Goal: Task Accomplishment & Management: Use online tool/utility

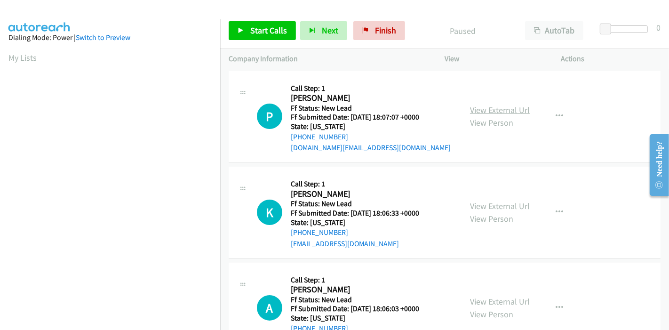
click at [478, 107] on link "View External Url" at bounding box center [500, 109] width 60 height 11
click at [482, 205] on link "View External Url" at bounding box center [500, 205] width 60 height 11
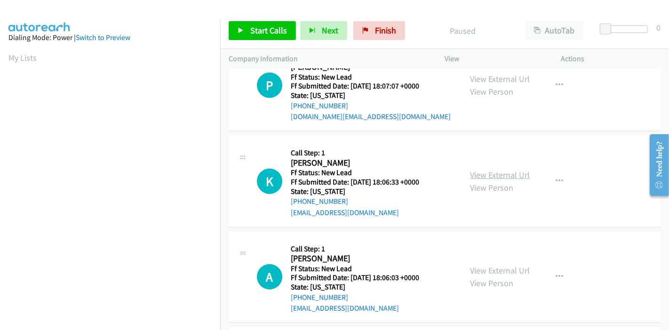
scroll to position [52, 0]
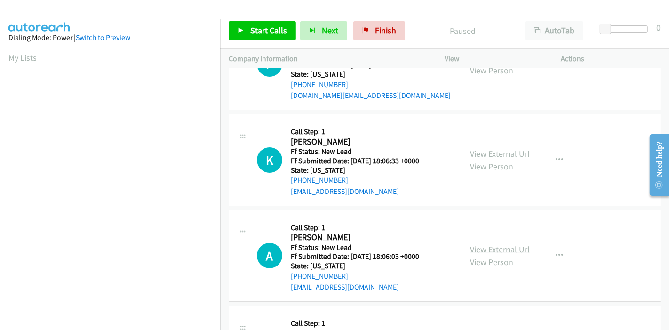
click at [473, 246] on link "View External Url" at bounding box center [500, 249] width 60 height 11
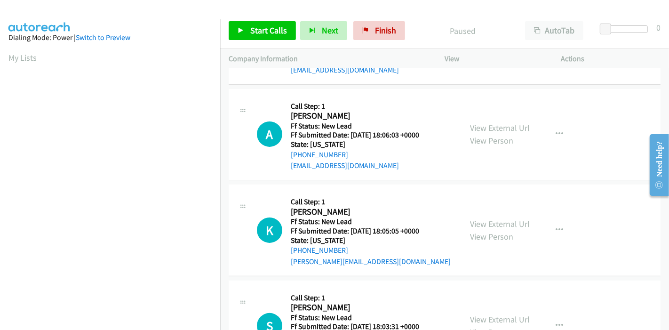
scroll to position [209, 0]
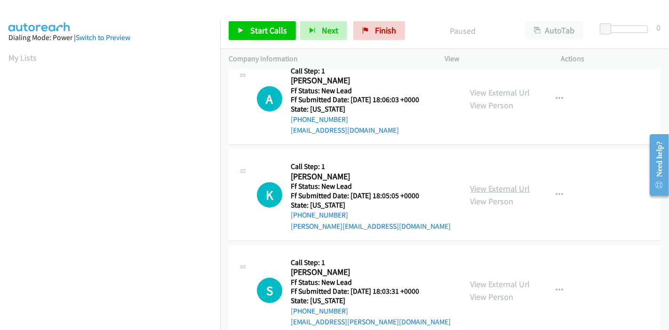
click at [477, 188] on link "View External Url" at bounding box center [500, 188] width 60 height 11
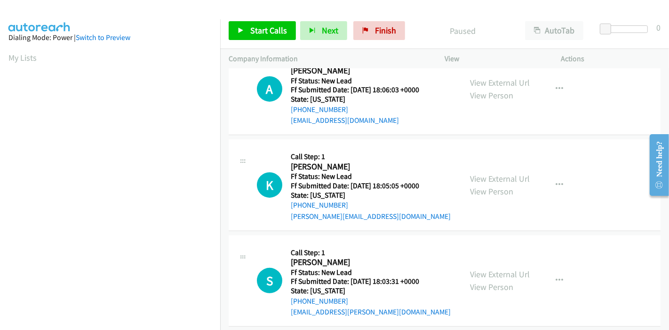
scroll to position [229, 0]
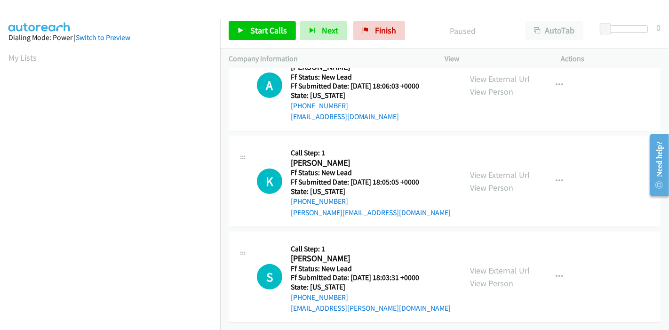
click at [475, 264] on div "View External Url View Person" at bounding box center [500, 276] width 60 height 25
click at [475, 265] on link "View External Url" at bounding box center [500, 270] width 60 height 11
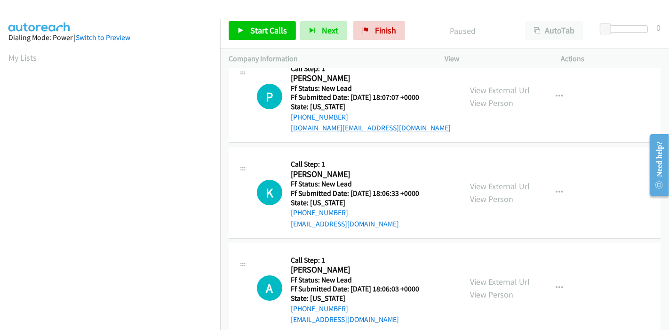
scroll to position [0, 0]
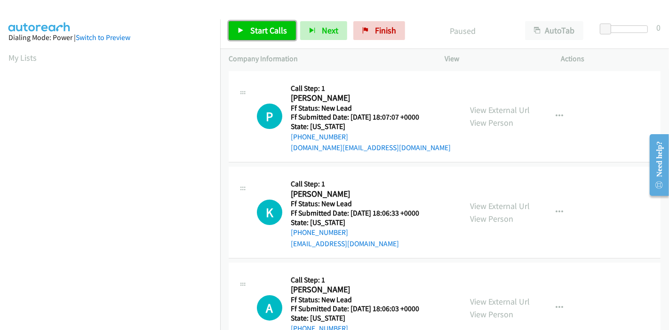
click at [260, 33] on span "Start Calls" at bounding box center [268, 30] width 37 height 11
click at [235, 33] on link "Start Calls" at bounding box center [262, 30] width 67 height 19
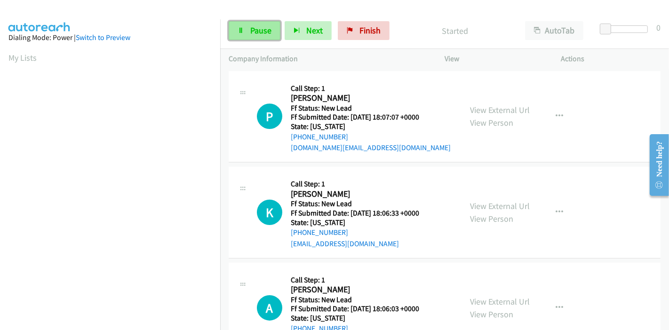
click at [247, 32] on link "Pause" at bounding box center [255, 30] width 52 height 19
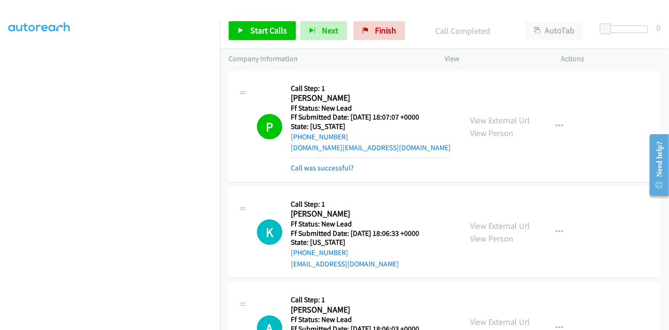
scroll to position [198, 0]
click at [309, 169] on link "Call was successful?" at bounding box center [322, 167] width 63 height 9
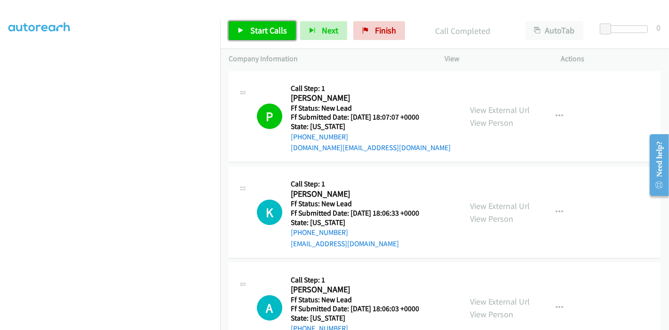
click at [247, 31] on link "Start Calls" at bounding box center [262, 30] width 67 height 19
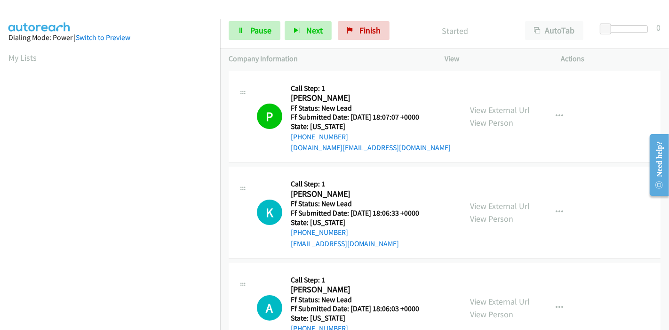
scroll to position [52, 0]
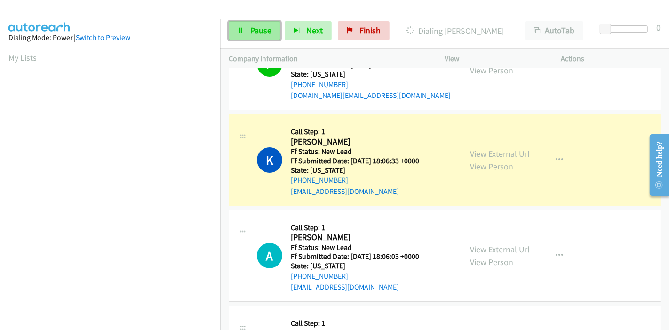
click at [254, 26] on span "Pause" at bounding box center [260, 30] width 21 height 11
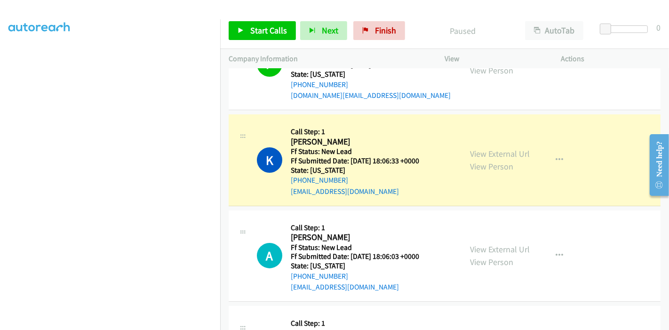
scroll to position [198, 0]
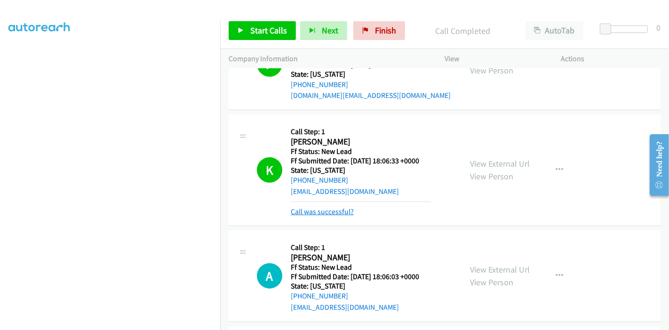
click at [332, 213] on link "Call was successful?" at bounding box center [322, 211] width 63 height 9
click at [316, 212] on link "Call was successful?" at bounding box center [322, 211] width 63 height 9
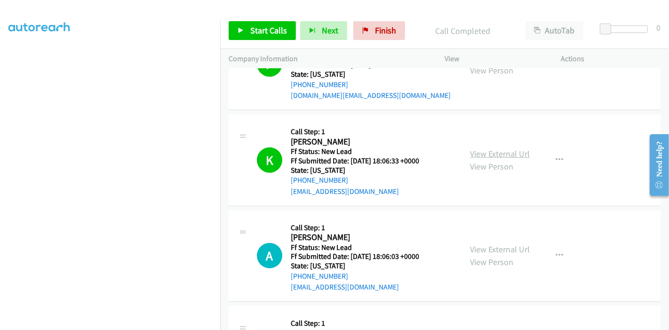
click at [492, 151] on link "View External Url" at bounding box center [500, 153] width 60 height 11
click at [267, 36] on link "Start Calls" at bounding box center [262, 30] width 67 height 19
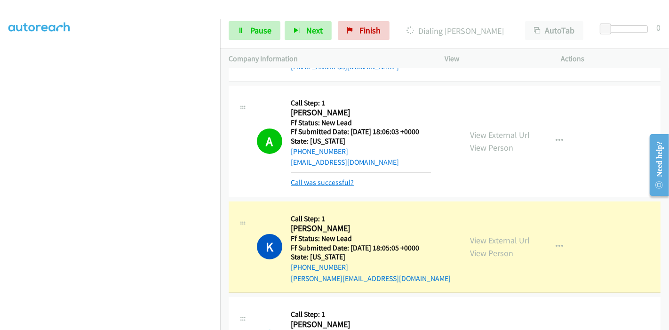
click at [325, 180] on link "Call was successful?" at bounding box center [322, 182] width 63 height 9
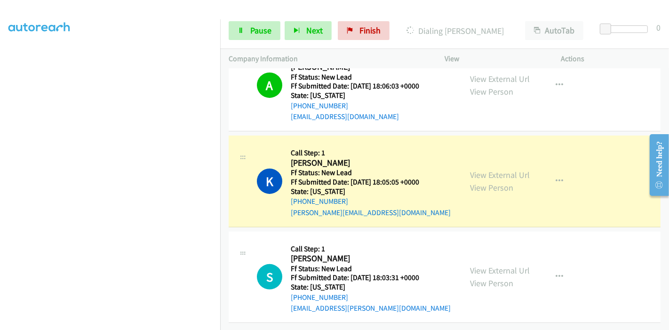
scroll to position [0, 0]
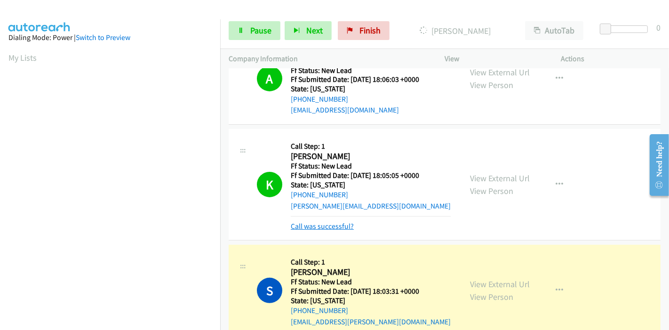
click at [316, 225] on link "Call was successful?" at bounding box center [322, 225] width 63 height 9
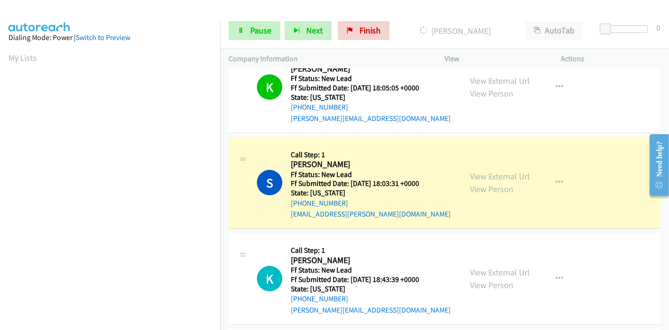
scroll to position [281, 0]
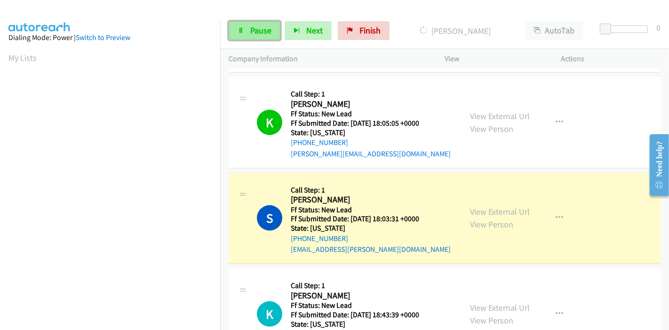
click at [257, 35] on span "Pause" at bounding box center [260, 30] width 21 height 11
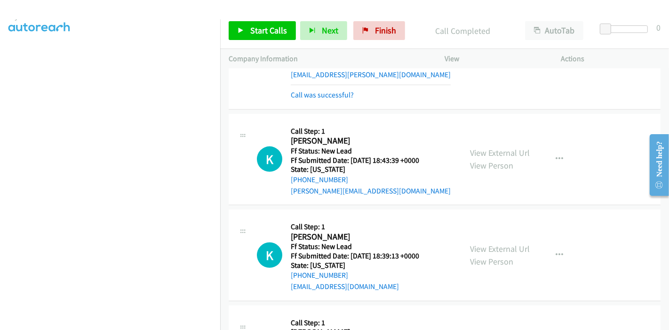
scroll to position [490, 0]
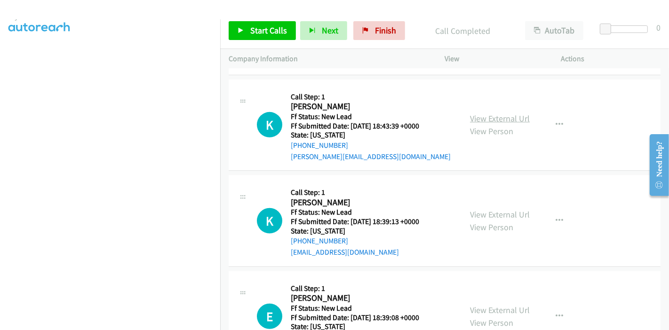
click at [494, 119] on link "View External Url" at bounding box center [500, 118] width 60 height 11
click at [484, 213] on link "View External Url" at bounding box center [500, 214] width 60 height 11
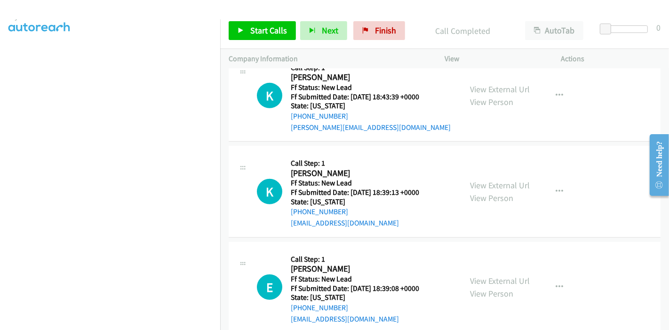
scroll to position [543, 0]
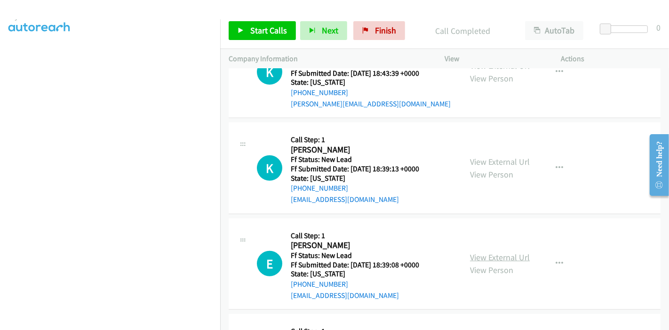
click at [495, 257] on link "View External Url" at bounding box center [500, 257] width 60 height 11
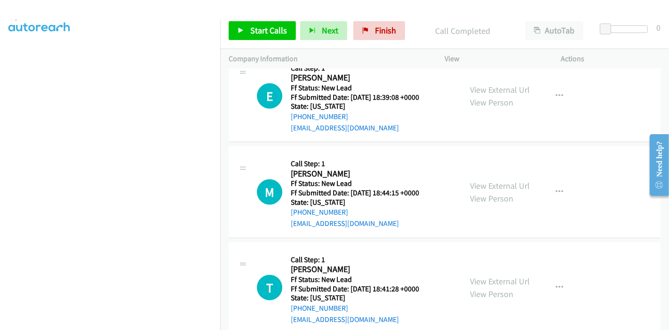
scroll to position [726, 0]
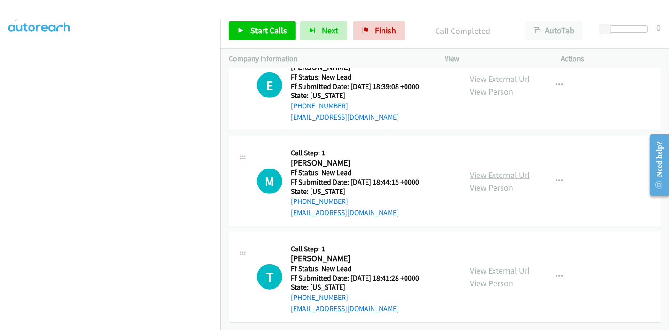
click at [494, 169] on link "View External Url" at bounding box center [500, 174] width 60 height 11
click at [507, 277] on link "View Person" at bounding box center [491, 282] width 43 height 11
click at [497, 265] on link "View External Url" at bounding box center [500, 270] width 60 height 11
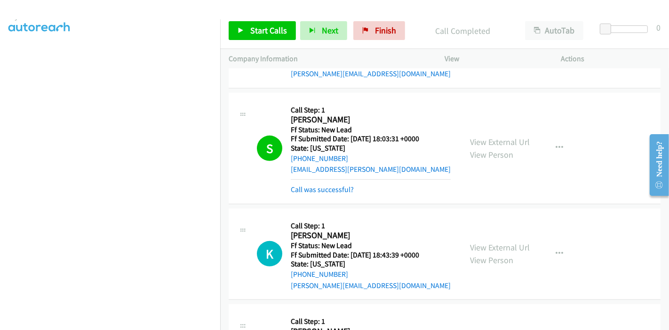
scroll to position [361, 0]
click at [270, 33] on span "Start Calls" at bounding box center [268, 30] width 37 height 11
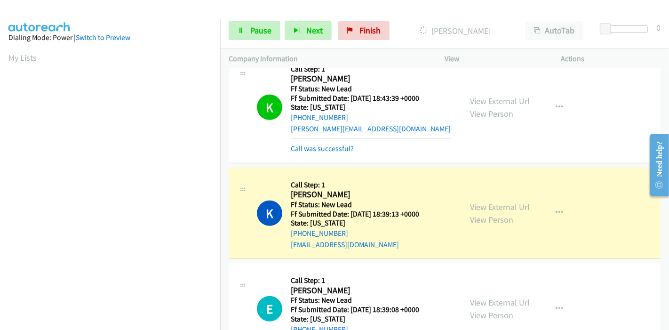
scroll to position [198, 0]
click at [251, 33] on span "Pause" at bounding box center [260, 30] width 21 height 11
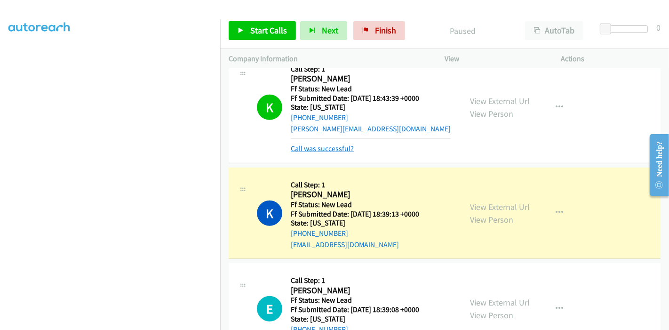
click at [321, 149] on link "Call was successful?" at bounding box center [322, 148] width 63 height 9
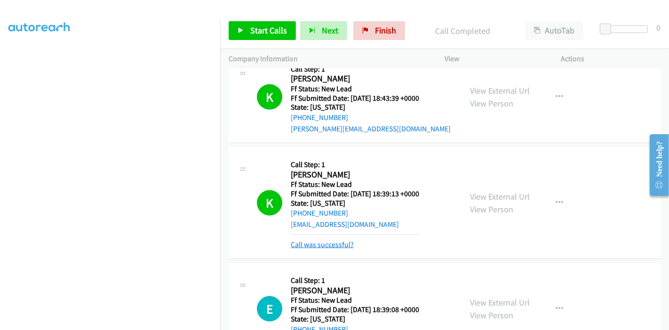
click at [336, 240] on link "Call was successful?" at bounding box center [322, 244] width 63 height 9
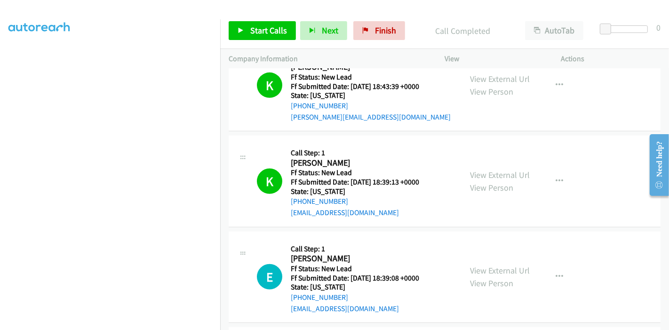
scroll to position [518, 0]
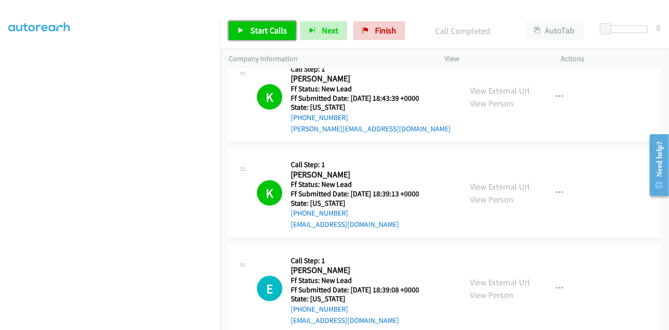
click at [248, 32] on link "Start Calls" at bounding box center [262, 30] width 67 height 19
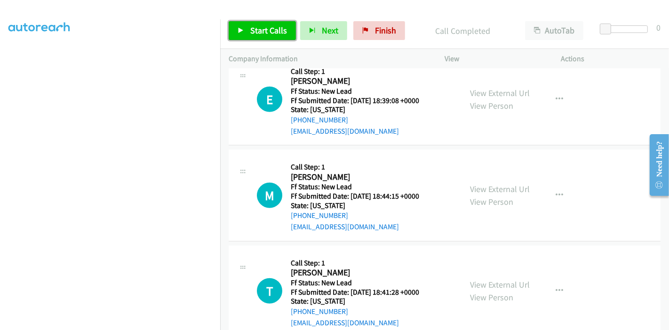
scroll to position [726, 0]
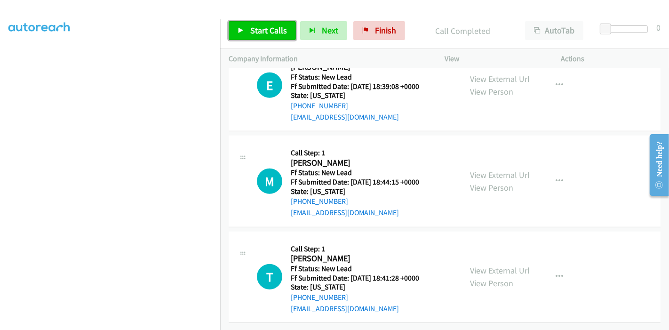
click at [252, 39] on link "Start Calls" at bounding box center [262, 30] width 67 height 19
click at [429, 9] on div at bounding box center [330, 18] width 660 height 36
click at [240, 32] on icon at bounding box center [240, 31] width 7 height 7
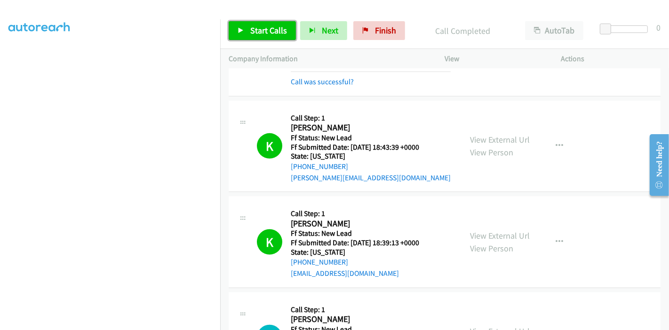
scroll to position [466, 0]
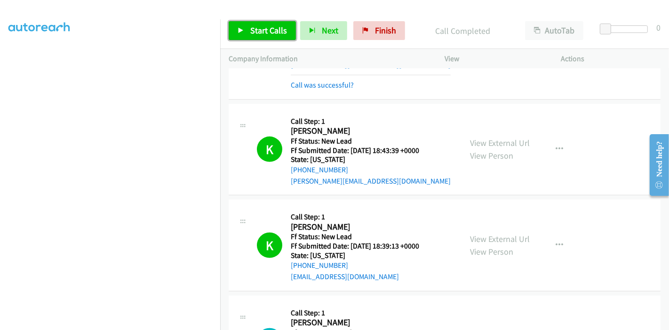
click at [245, 31] on link "Start Calls" at bounding box center [262, 30] width 67 height 19
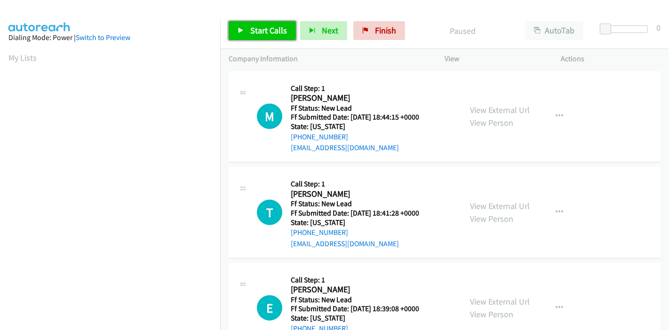
click at [239, 34] on link "Start Calls" at bounding box center [262, 30] width 67 height 19
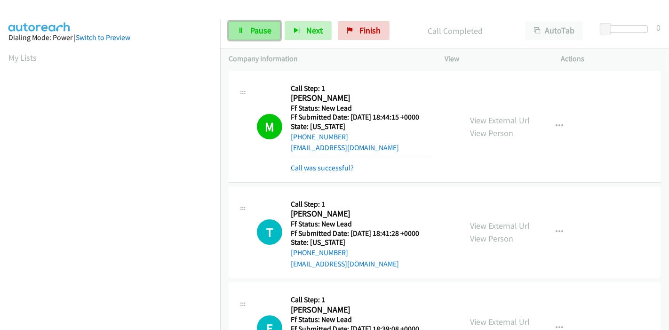
click at [245, 30] on link "Pause" at bounding box center [255, 30] width 52 height 19
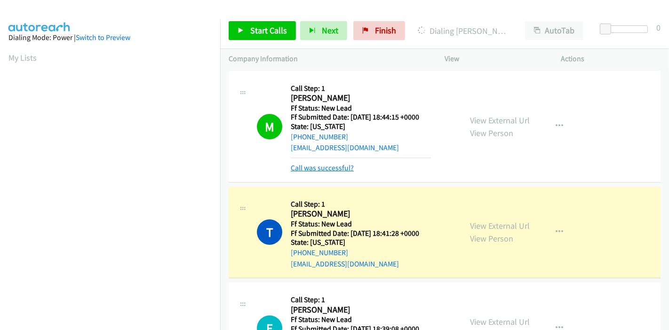
click at [312, 171] on link "Call was successful?" at bounding box center [322, 167] width 63 height 9
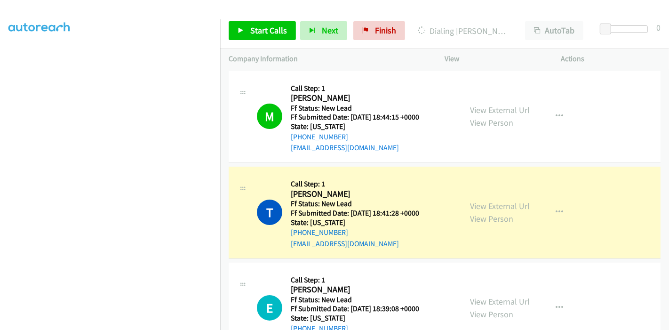
scroll to position [134, 0]
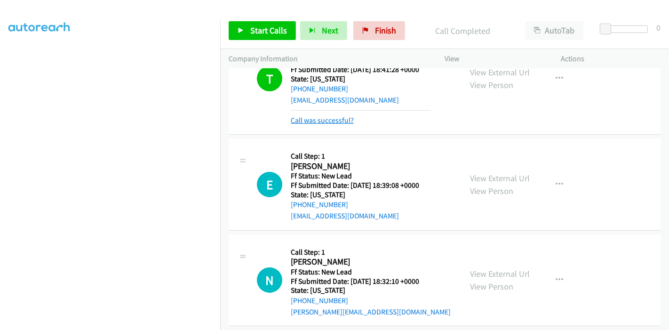
click at [324, 120] on link "Call was successful?" at bounding box center [322, 120] width 63 height 9
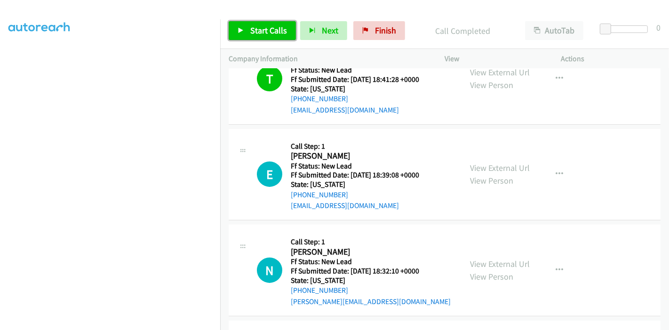
click at [245, 32] on link "Start Calls" at bounding box center [262, 30] width 67 height 19
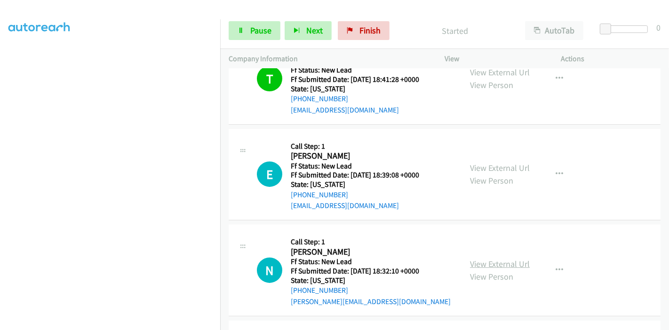
click at [504, 265] on link "View External Url" at bounding box center [500, 263] width 60 height 11
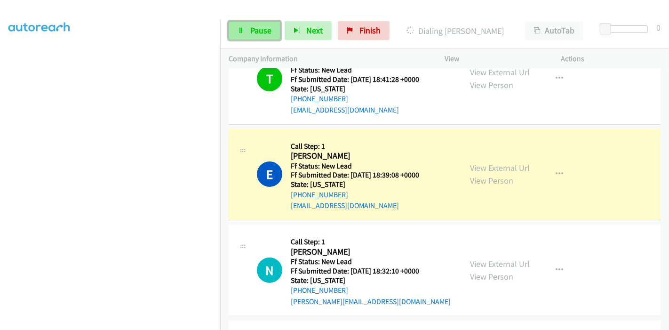
click at [250, 32] on span "Pause" at bounding box center [260, 30] width 21 height 11
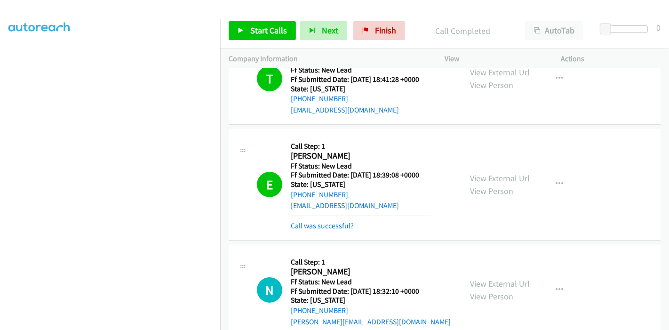
click at [328, 225] on link "Call was successful?" at bounding box center [322, 225] width 63 height 9
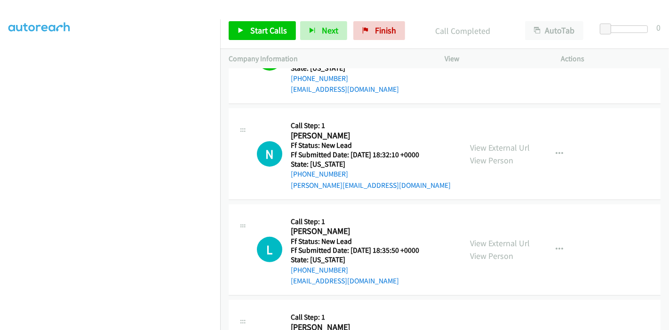
scroll to position [98, 0]
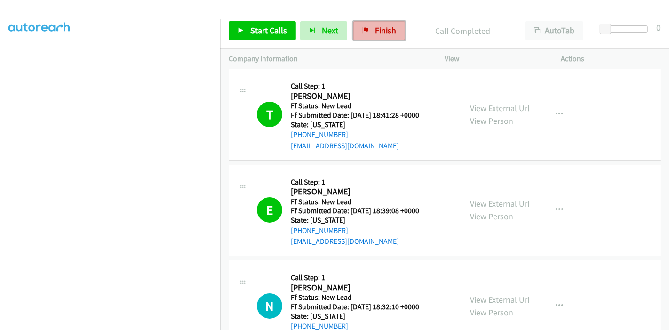
click at [375, 32] on span "Finish" at bounding box center [385, 30] width 21 height 11
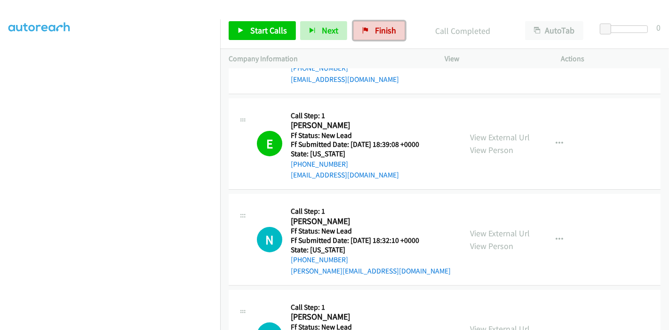
scroll to position [254, 0]
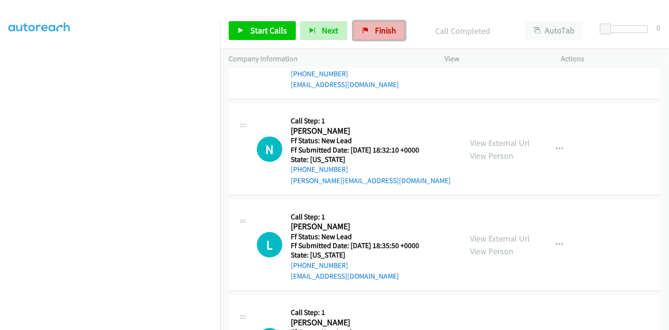
click at [376, 29] on span "Finish" at bounding box center [385, 30] width 21 height 11
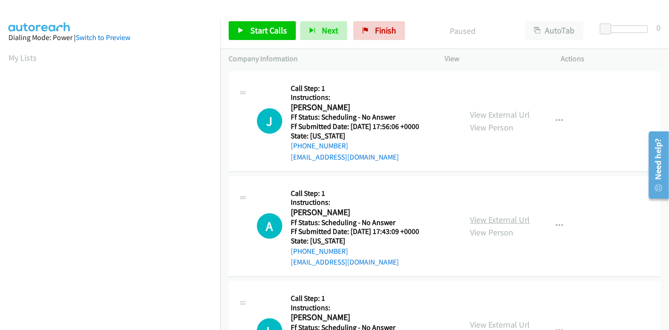
click at [485, 220] on link "View External Url" at bounding box center [500, 219] width 60 height 11
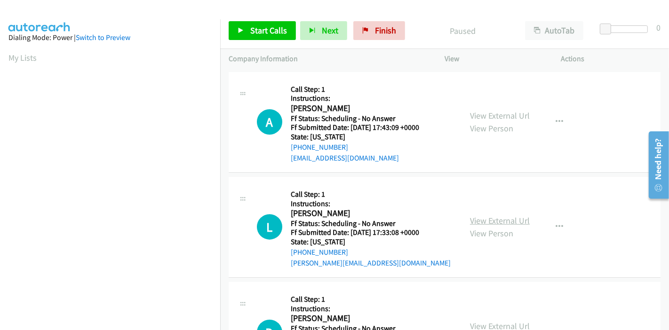
scroll to position [104, 0]
click at [502, 217] on link "View External Url" at bounding box center [500, 219] width 60 height 11
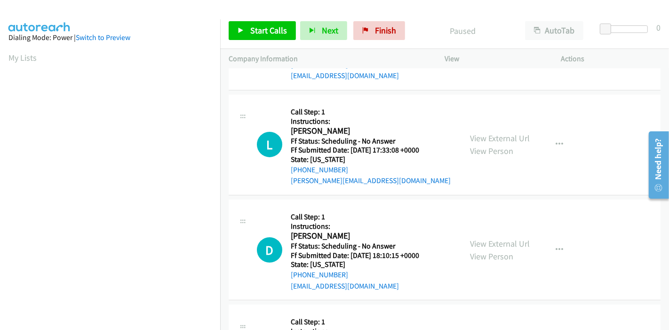
scroll to position [209, 0]
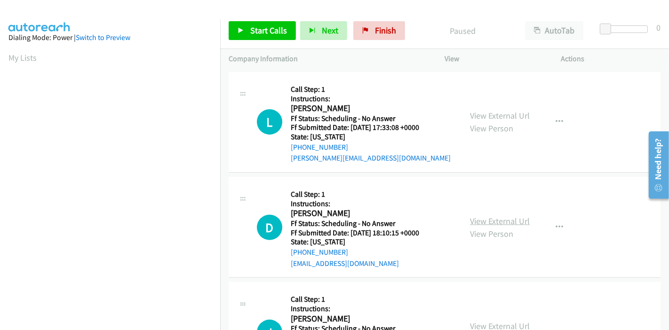
click at [487, 219] on link "View External Url" at bounding box center [500, 220] width 60 height 11
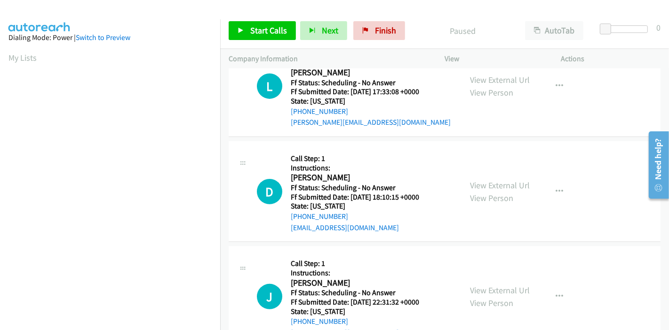
scroll to position [261, 0]
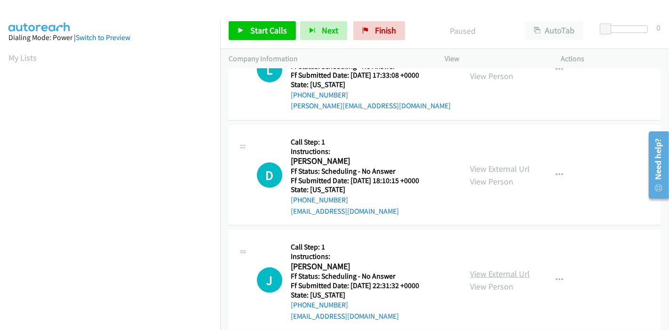
click at [484, 270] on link "View External Url" at bounding box center [500, 273] width 60 height 11
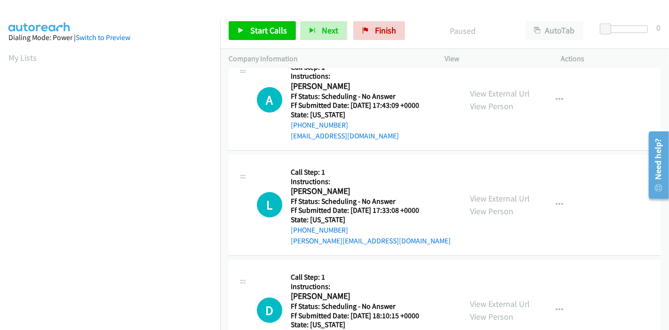
scroll to position [0, 0]
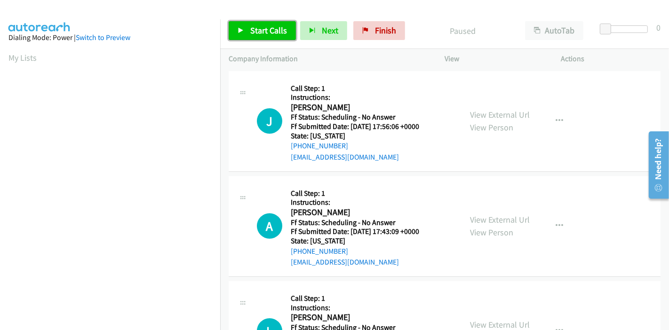
click at [251, 30] on span "Start Calls" at bounding box center [268, 30] width 37 height 11
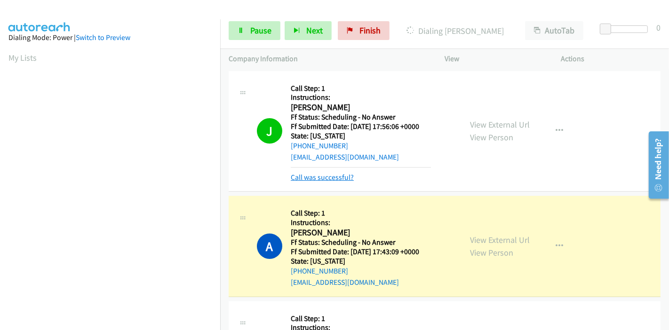
click at [337, 178] on link "Call was successful?" at bounding box center [322, 177] width 63 height 9
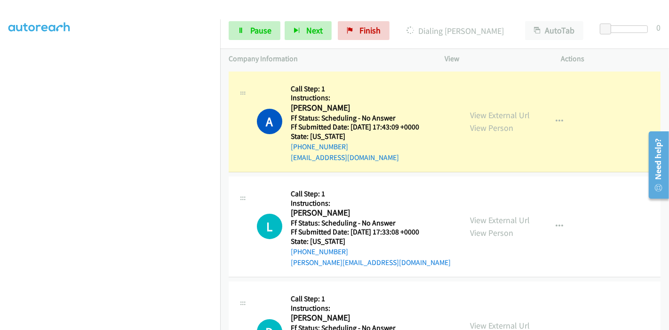
scroll to position [198, 0]
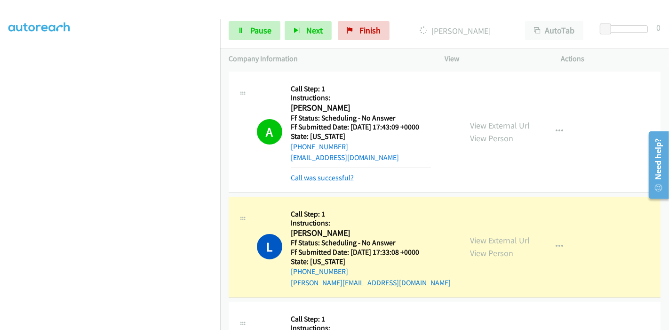
click at [311, 176] on link "Call was successful?" at bounding box center [322, 177] width 63 height 9
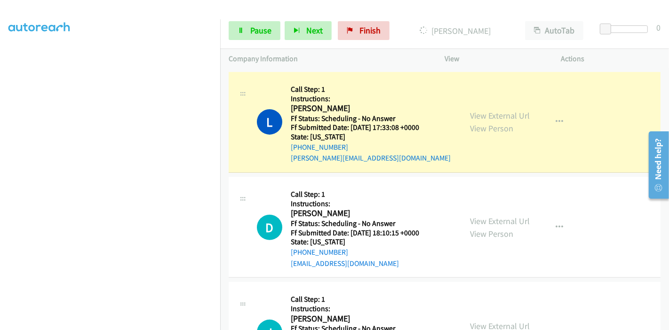
scroll to position [0, 0]
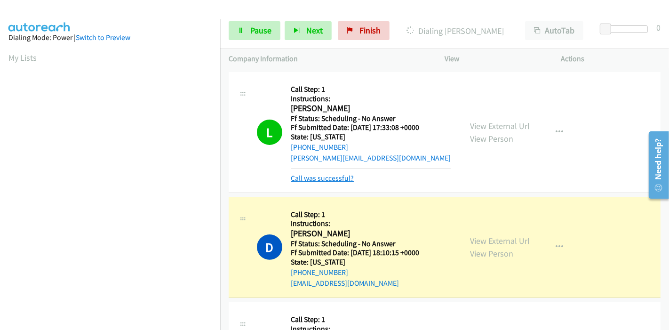
click at [322, 178] on link "Call was successful?" at bounding box center [322, 178] width 63 height 9
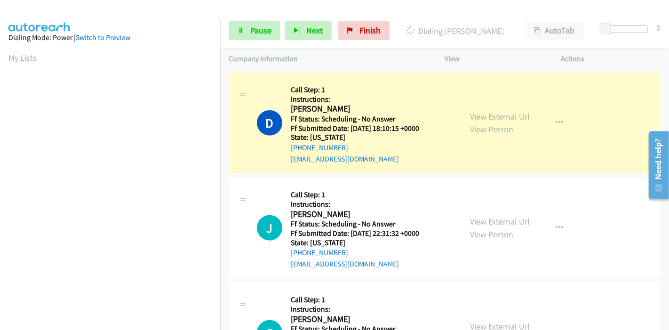
scroll to position [198, 0]
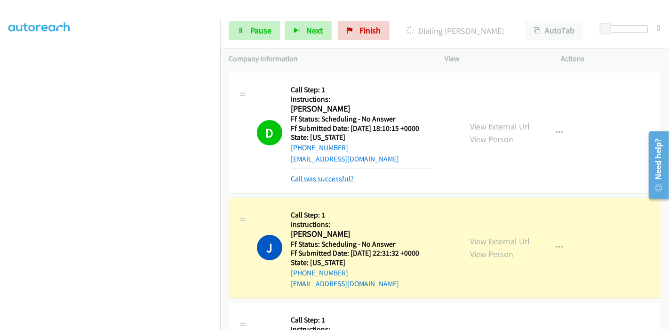
click at [306, 180] on link "Call was successful?" at bounding box center [322, 178] width 63 height 9
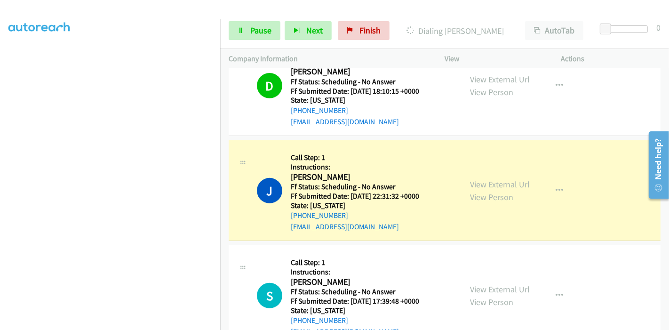
scroll to position [418, 0]
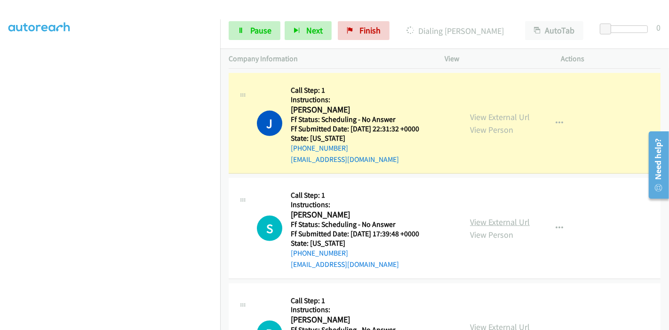
click at [483, 221] on link "View External Url" at bounding box center [500, 221] width 60 height 11
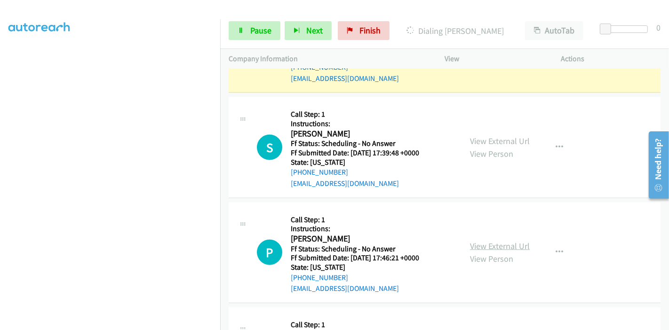
scroll to position [522, 0]
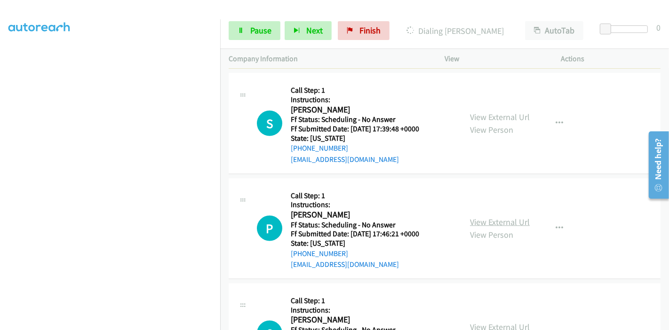
click at [499, 218] on link "View External Url" at bounding box center [500, 221] width 60 height 11
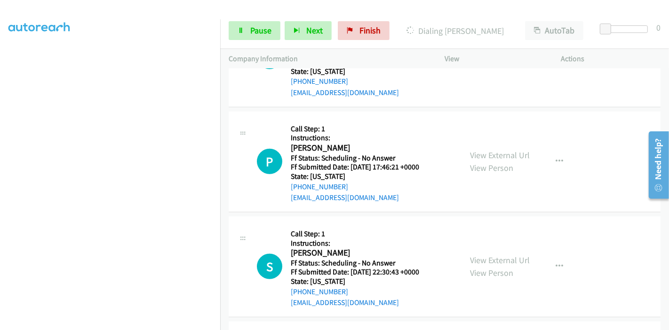
scroll to position [627, 0]
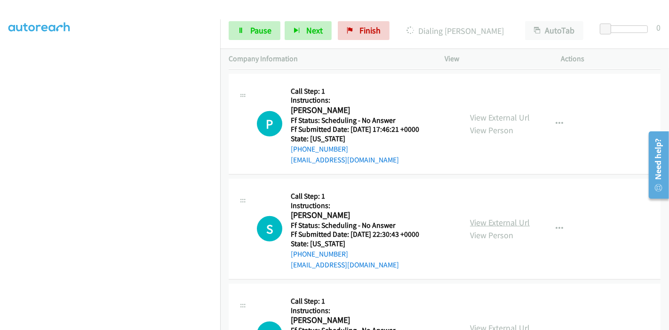
click at [480, 219] on link "View External Url" at bounding box center [500, 222] width 60 height 11
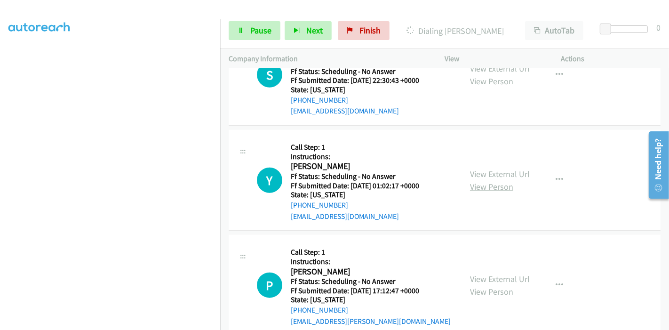
scroll to position [783, 0]
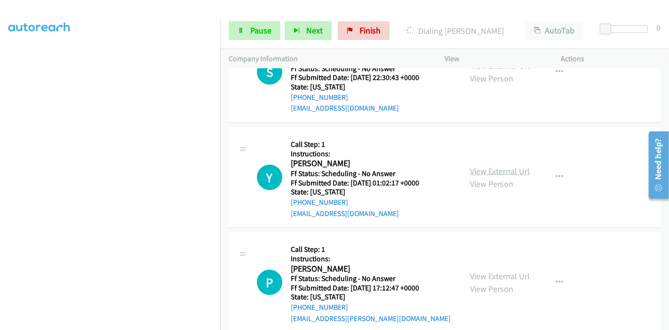
click at [497, 171] on link "View External Url" at bounding box center [500, 171] width 60 height 11
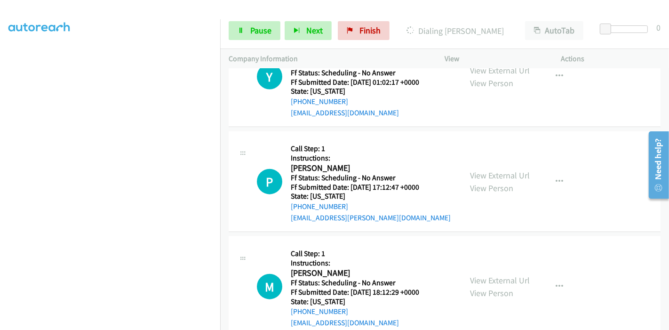
scroll to position [888, 0]
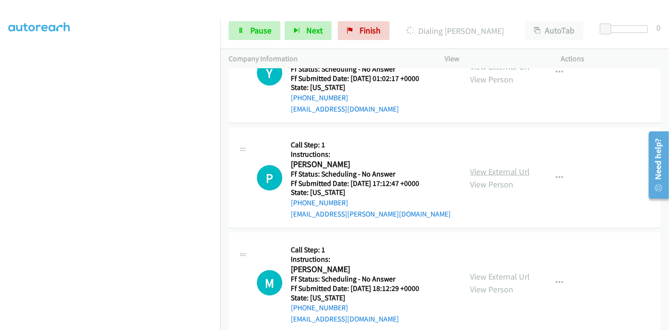
click at [475, 168] on link "View External Url" at bounding box center [500, 171] width 60 height 11
click at [254, 24] on link "Pause" at bounding box center [255, 30] width 52 height 19
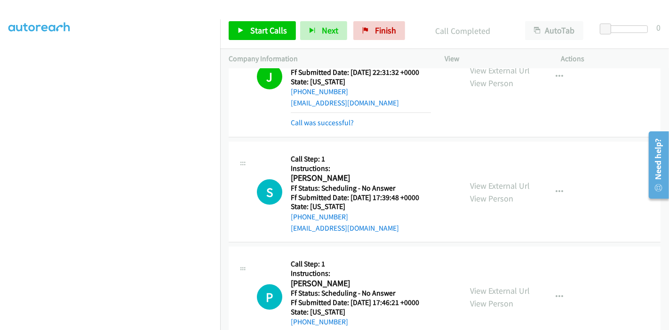
scroll to position [490, 0]
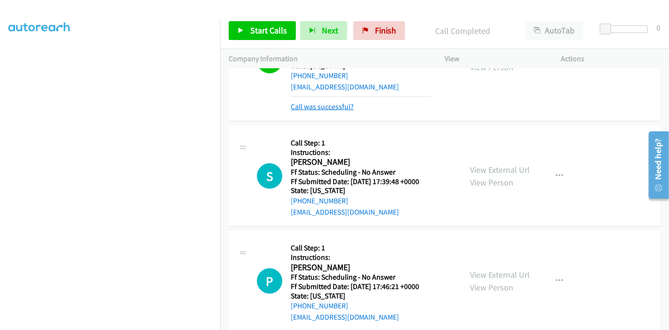
click at [342, 109] on link "Call was successful?" at bounding box center [322, 106] width 63 height 9
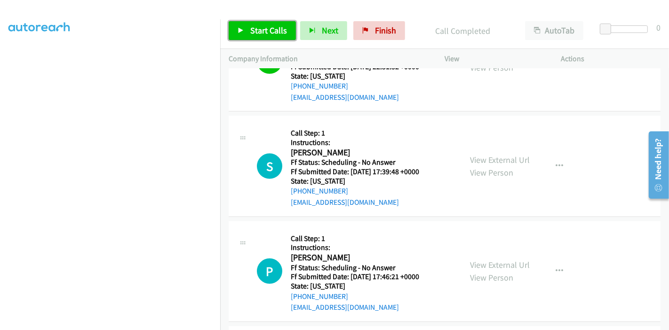
click at [240, 24] on link "Start Calls" at bounding box center [262, 30] width 67 height 19
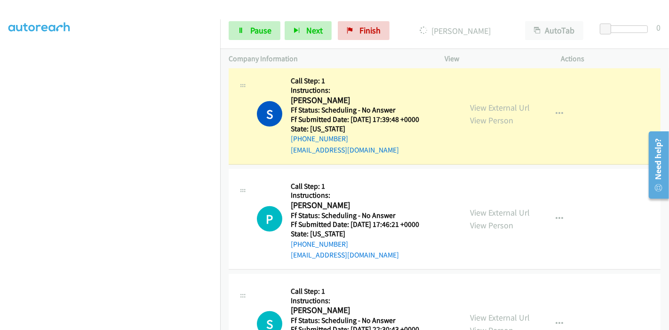
scroll to position [0, 0]
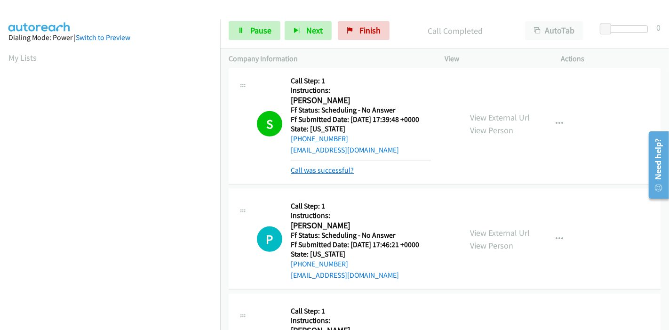
click at [341, 168] on link "Call was successful?" at bounding box center [322, 170] width 63 height 9
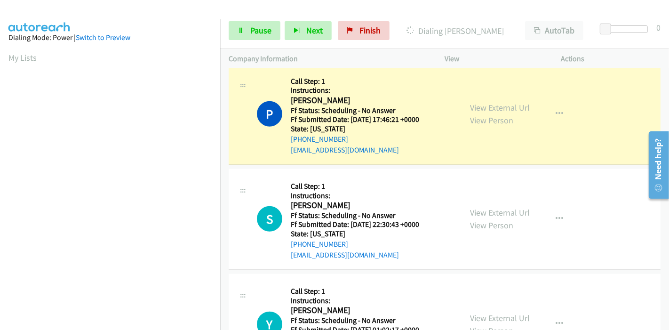
scroll to position [198, 0]
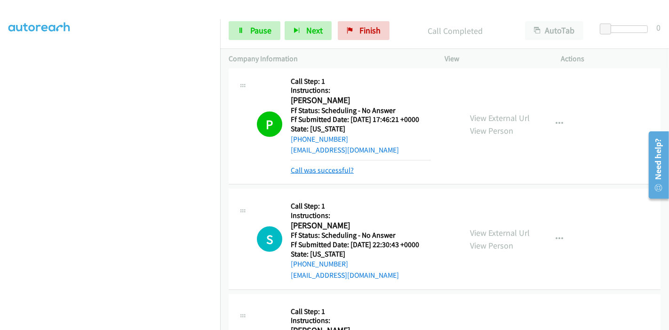
click at [336, 171] on link "Call was successful?" at bounding box center [322, 170] width 63 height 9
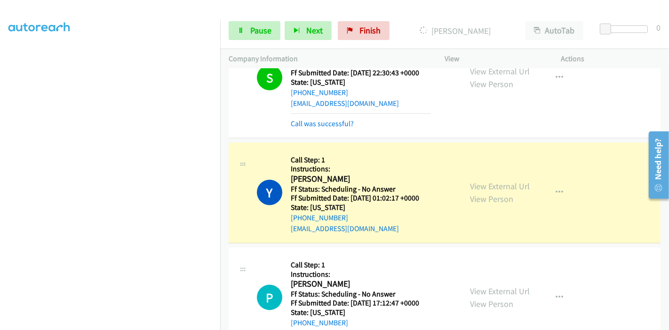
scroll to position [845, 0]
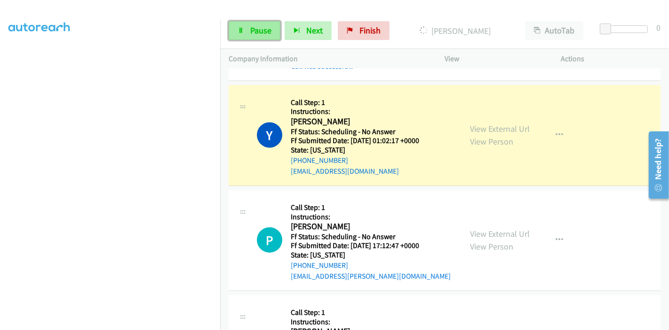
click at [247, 26] on link "Pause" at bounding box center [255, 30] width 52 height 19
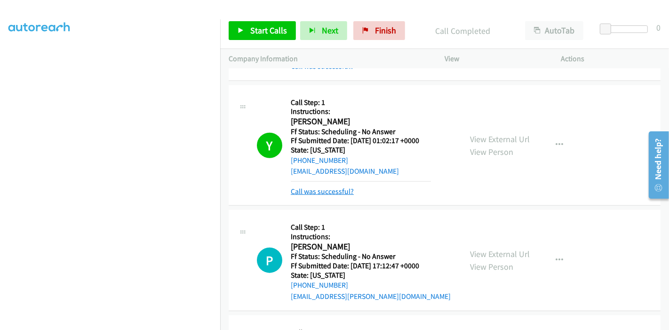
click at [332, 188] on link "Call was successful?" at bounding box center [322, 191] width 63 height 9
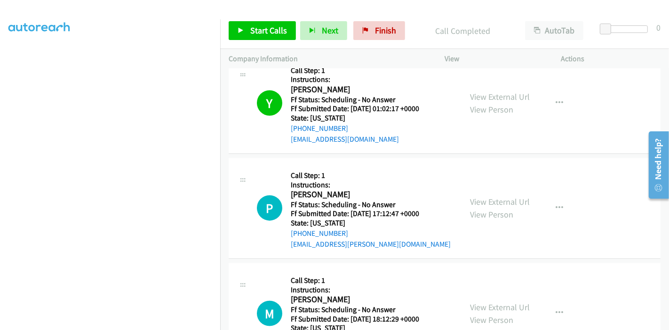
scroll to position [898, 0]
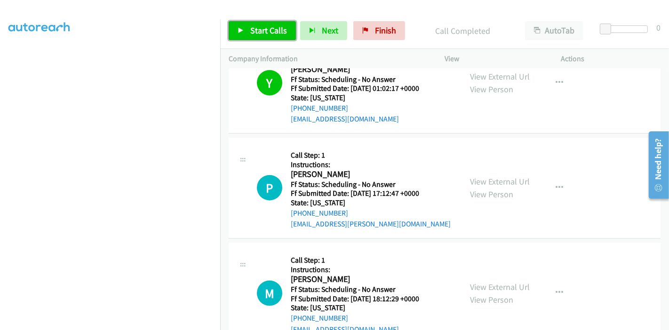
click at [253, 32] on span "Start Calls" at bounding box center [268, 30] width 37 height 11
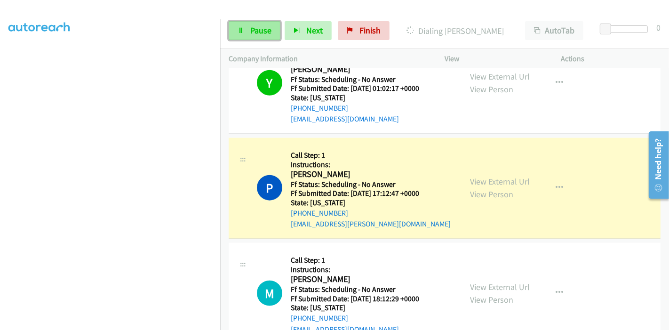
click at [259, 32] on span "Pause" at bounding box center [260, 30] width 21 height 11
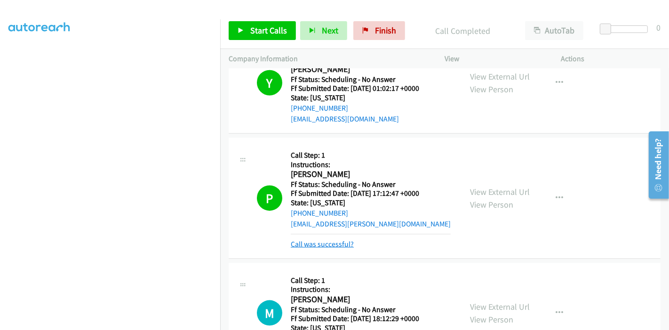
click at [324, 242] on link "Call was successful?" at bounding box center [322, 243] width 63 height 9
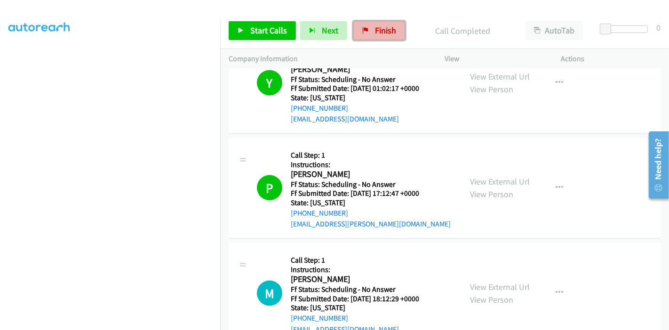
click at [378, 24] on link "Finish" at bounding box center [379, 30] width 52 height 19
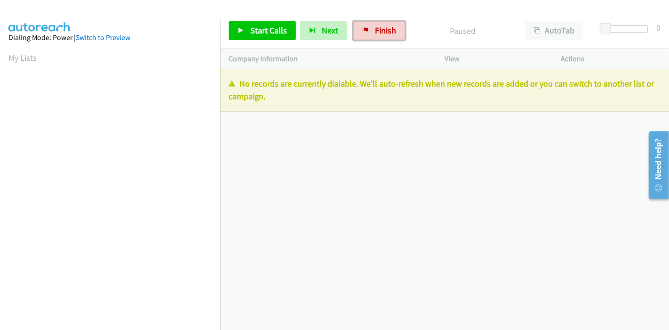
click at [376, 33] on span "Finish" at bounding box center [385, 30] width 21 height 11
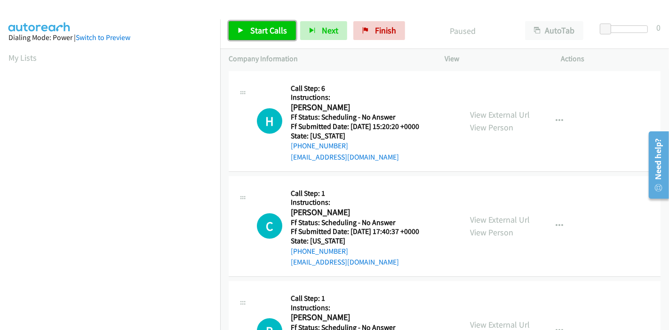
click at [255, 36] on link "Start Calls" at bounding box center [262, 30] width 67 height 19
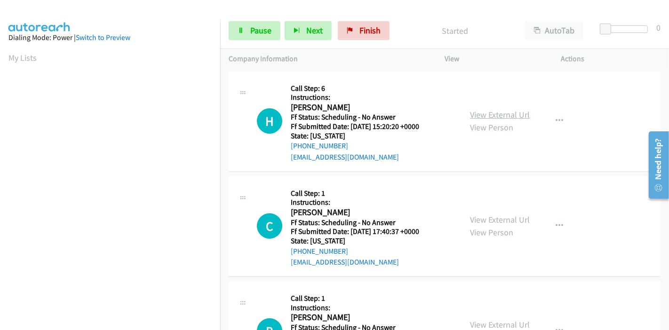
click at [475, 110] on link "View External Url" at bounding box center [500, 114] width 60 height 11
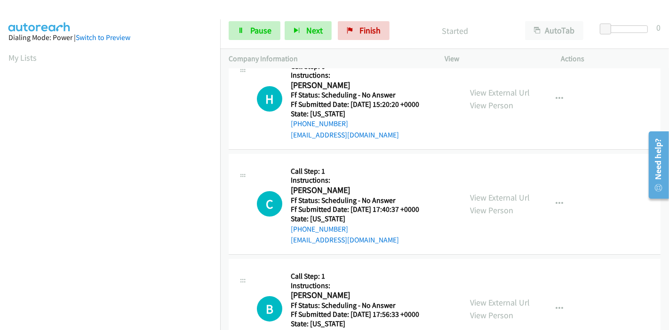
scroll to position [52, 0]
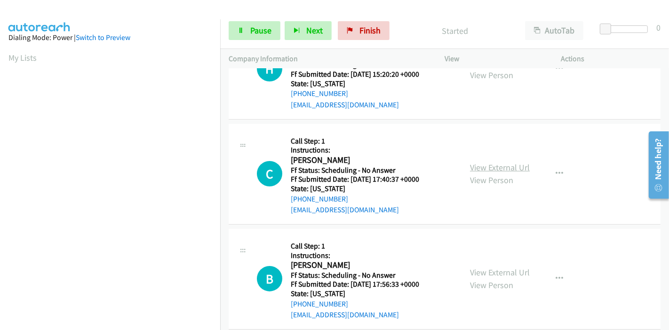
click at [494, 166] on link "View External Url" at bounding box center [500, 167] width 60 height 11
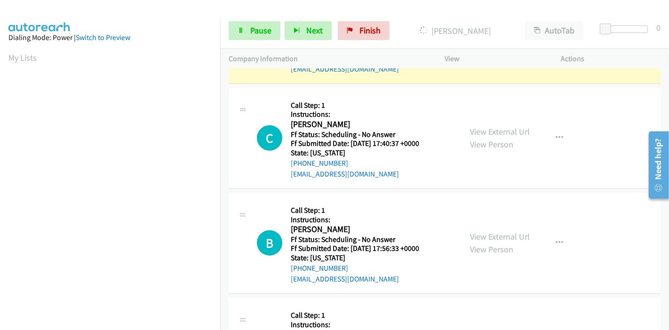
scroll to position [104, 0]
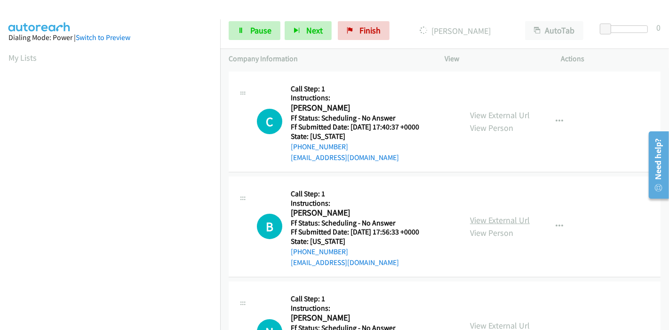
click at [483, 218] on link "View External Url" at bounding box center [500, 219] width 60 height 11
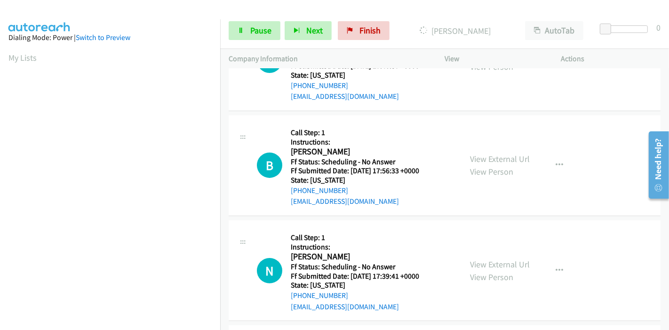
scroll to position [209, 0]
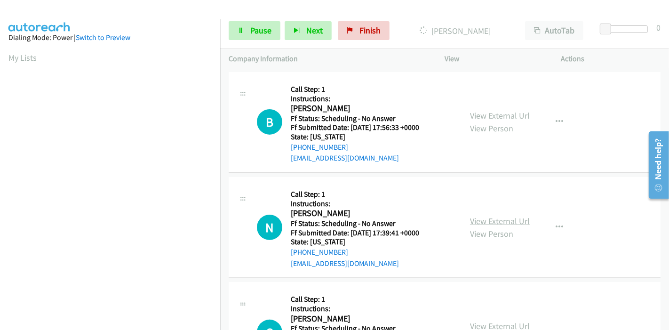
click at [496, 222] on link "View External Url" at bounding box center [500, 220] width 60 height 11
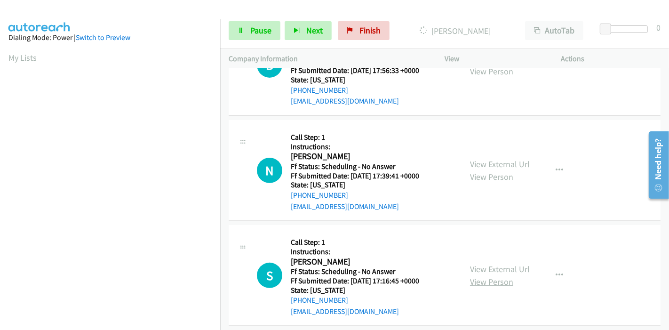
scroll to position [365, 0]
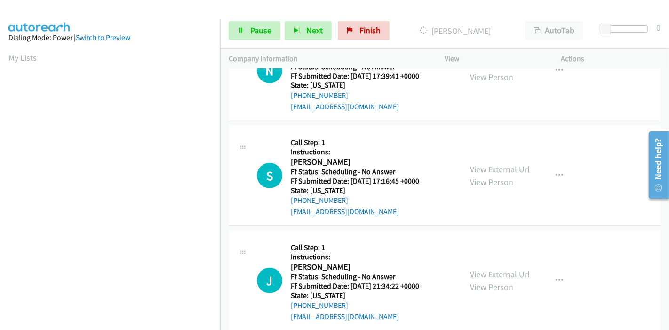
click at [484, 174] on div "View External Url View Person" at bounding box center [500, 175] width 60 height 25
click at [485, 171] on link "View External Url" at bounding box center [500, 169] width 60 height 11
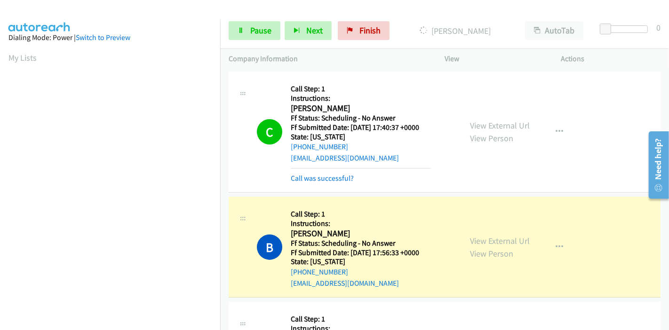
scroll to position [176, 0]
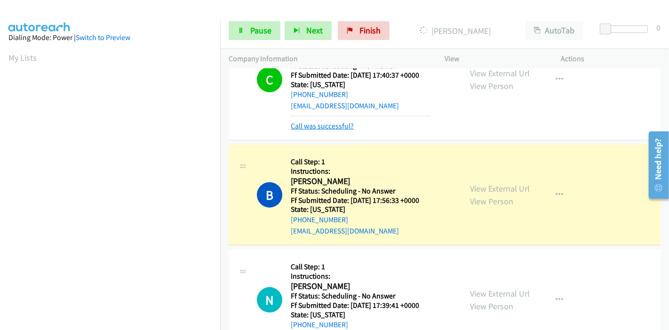
click at [333, 126] on link "Call was successful?" at bounding box center [322, 125] width 63 height 9
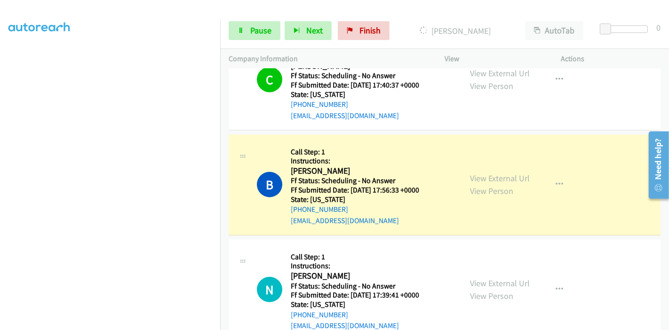
scroll to position [198, 0]
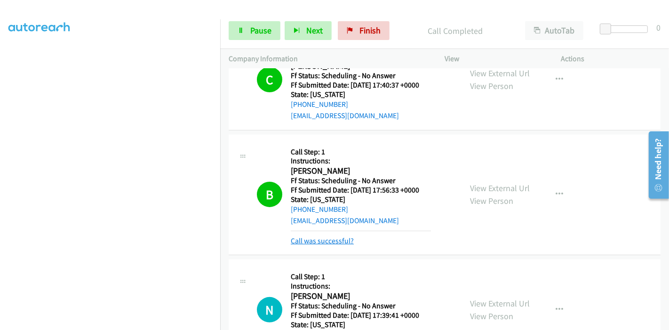
click at [321, 240] on link "Call was successful?" at bounding box center [322, 240] width 63 height 9
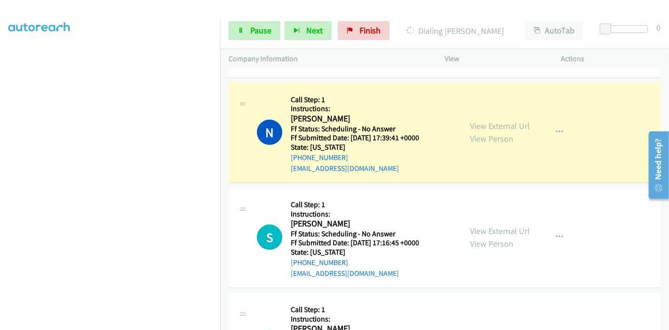
scroll to position [0, 0]
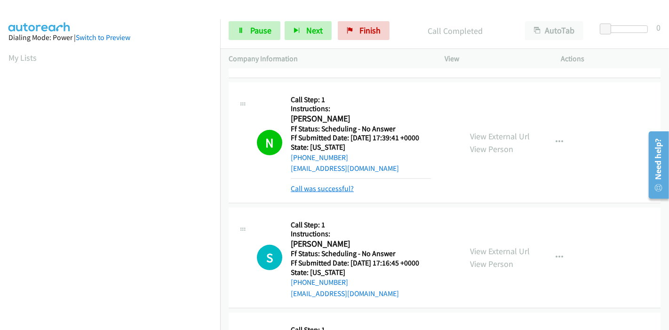
click at [321, 186] on link "Call was successful?" at bounding box center [322, 188] width 63 height 9
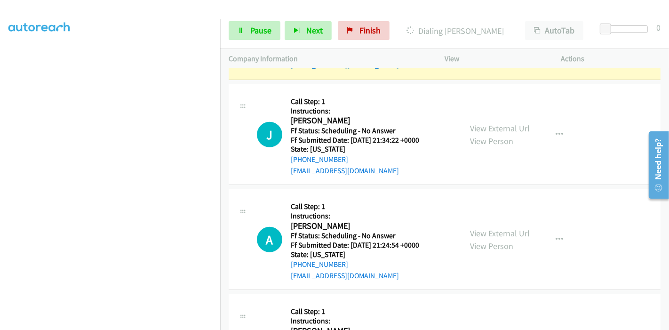
scroll to position [532, 0]
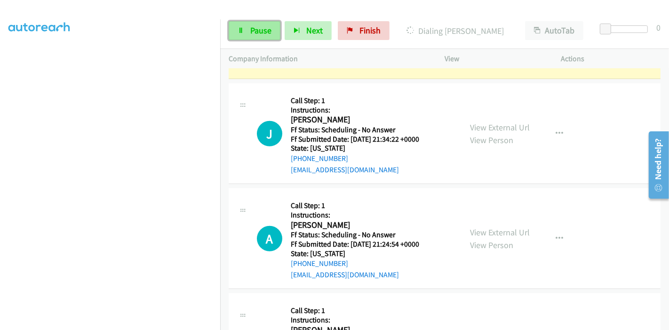
click at [254, 25] on span "Pause" at bounding box center [260, 30] width 21 height 11
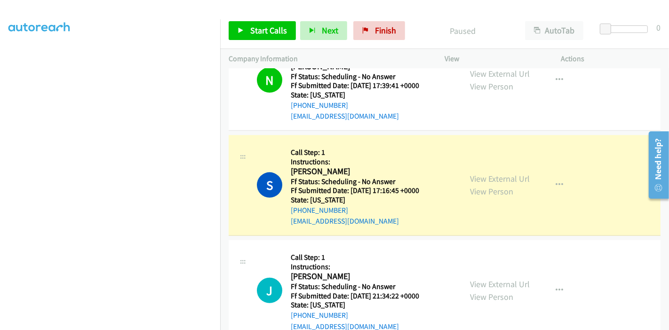
scroll to position [42, 0]
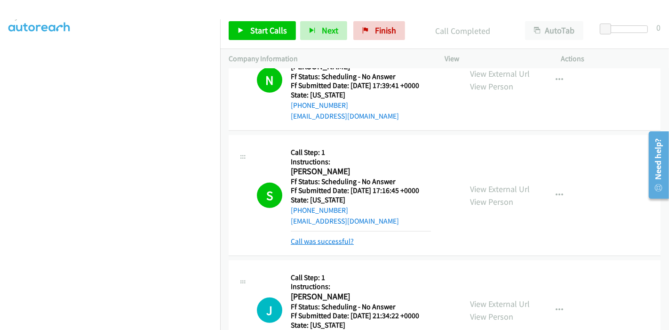
click at [352, 237] on div "Call was successful?" at bounding box center [361, 241] width 140 height 11
click at [350, 240] on link "Call was successful?" at bounding box center [322, 241] width 63 height 9
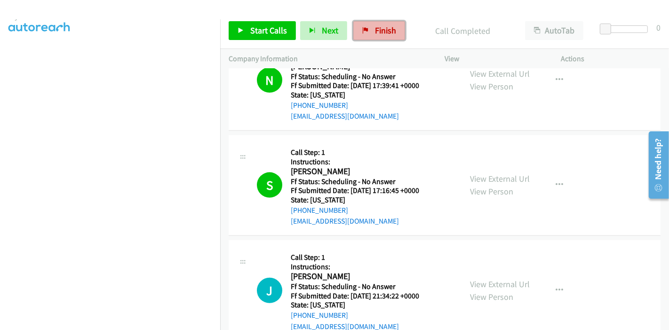
click at [382, 32] on span "Finish" at bounding box center [385, 30] width 21 height 11
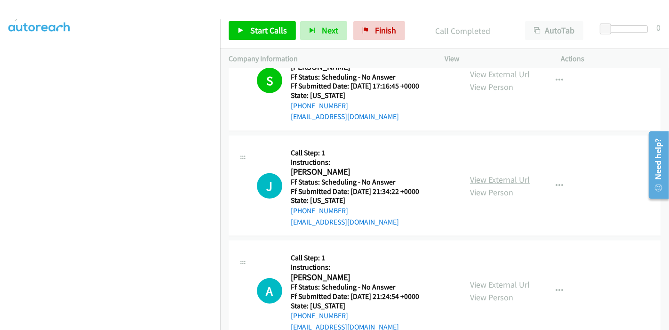
click at [483, 174] on link "View External Url" at bounding box center [500, 179] width 60 height 11
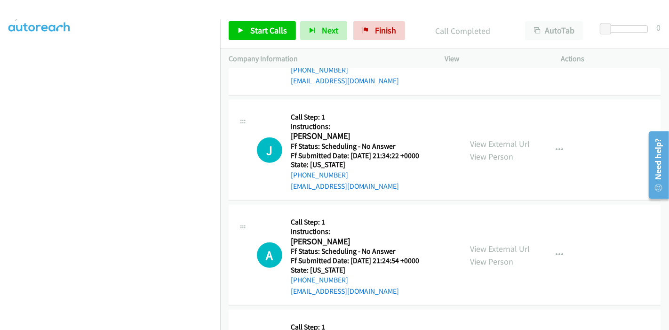
scroll to position [532, 0]
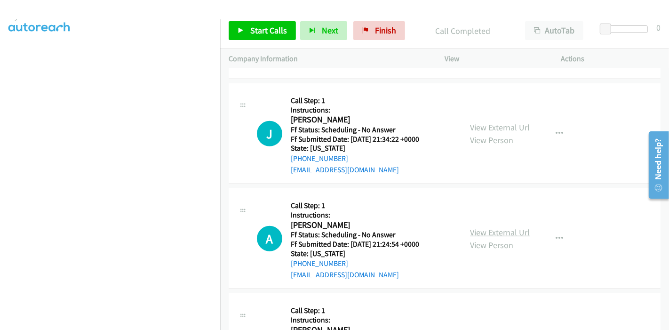
click at [486, 230] on link "View External Url" at bounding box center [500, 232] width 60 height 11
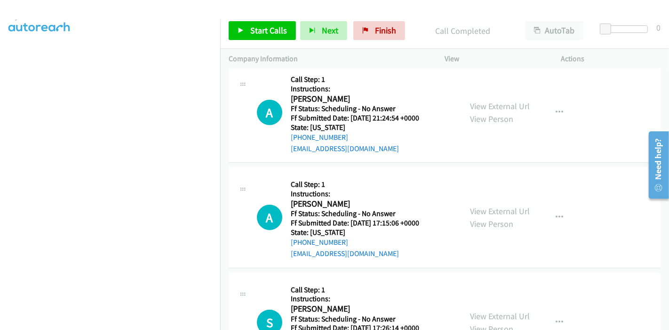
scroll to position [689, 0]
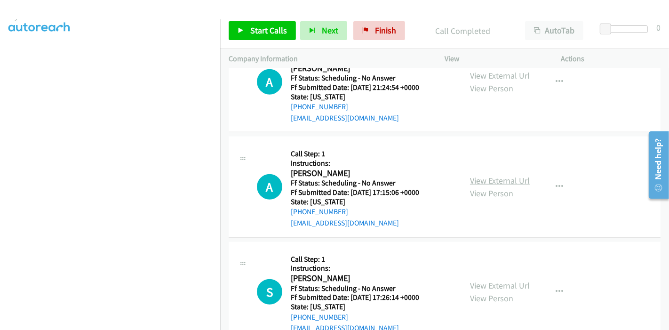
click at [486, 176] on link "View External Url" at bounding box center [500, 180] width 60 height 11
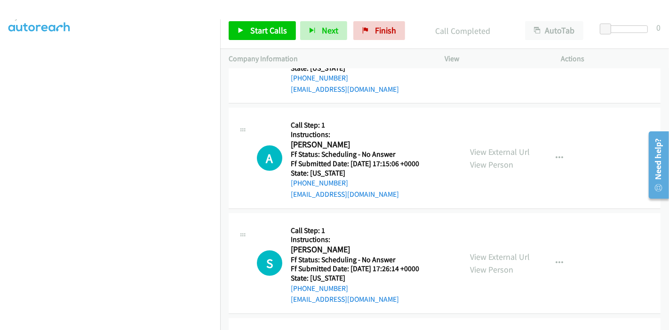
scroll to position [742, 0]
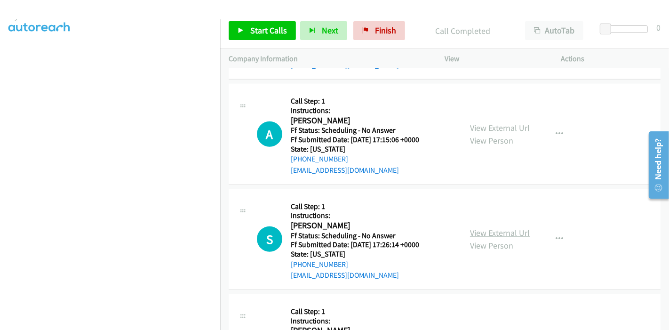
click at [470, 234] on link "View External Url" at bounding box center [500, 232] width 60 height 11
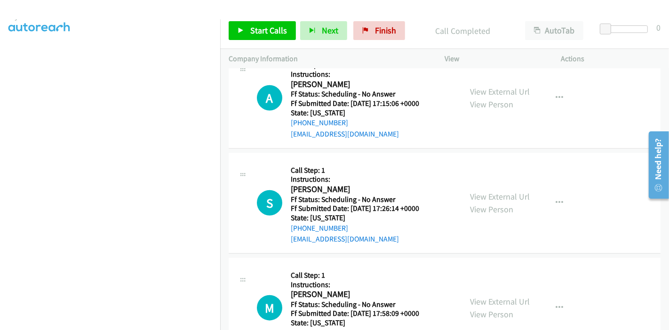
scroll to position [794, 0]
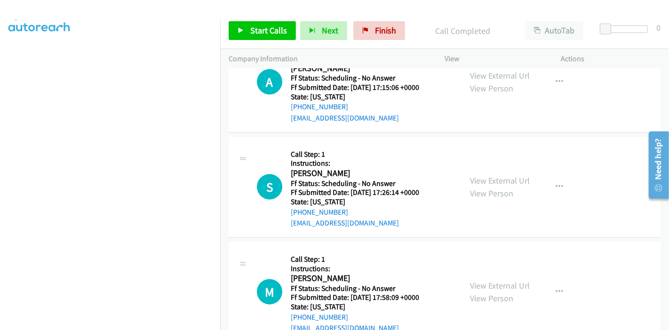
click at [496, 290] on div "View External Url View Person" at bounding box center [500, 291] width 60 height 25
click at [497, 288] on link "View External Url" at bounding box center [500, 285] width 60 height 11
click at [268, 32] on span "Start Calls" at bounding box center [268, 30] width 37 height 11
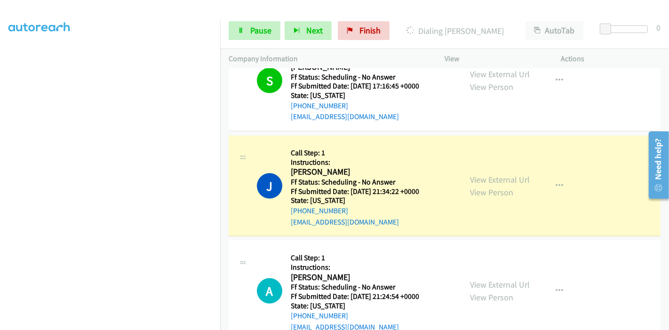
scroll to position [198, 0]
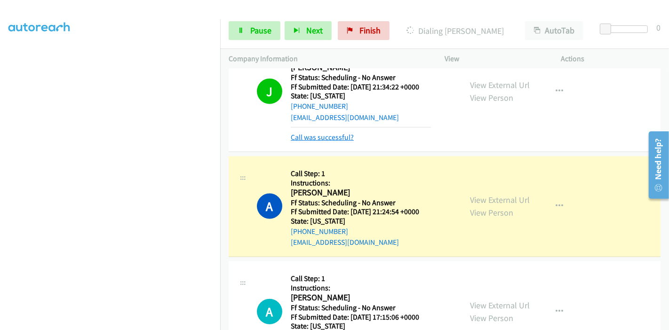
click at [338, 134] on link "Call was successful?" at bounding box center [322, 137] width 63 height 9
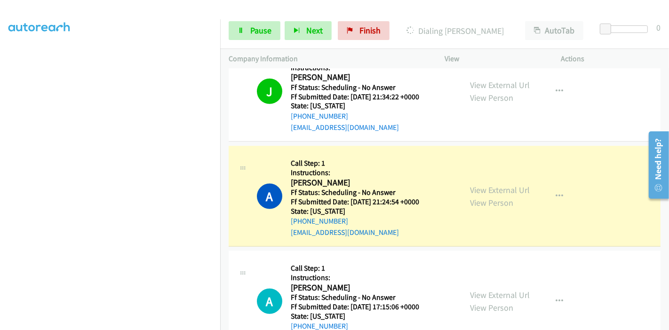
scroll to position [627, 0]
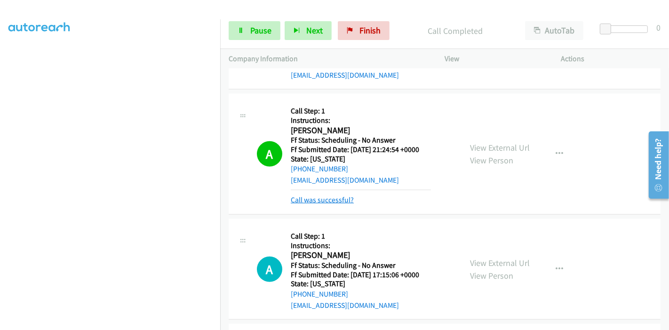
click at [316, 199] on link "Call was successful?" at bounding box center [322, 199] width 63 height 9
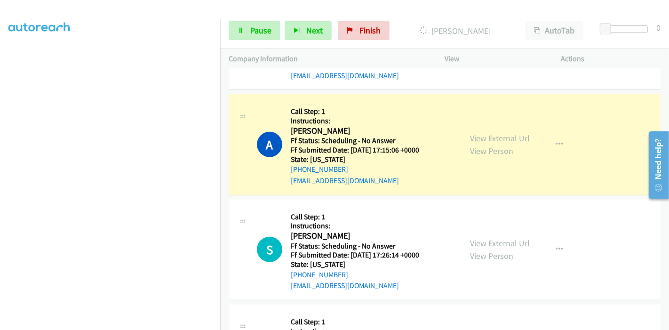
scroll to position [783, 0]
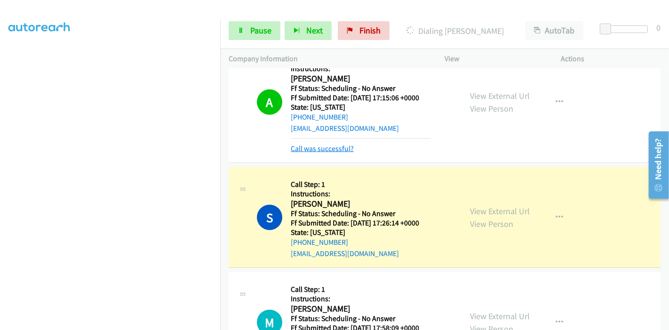
click at [337, 146] on link "Call was successful?" at bounding box center [322, 148] width 63 height 9
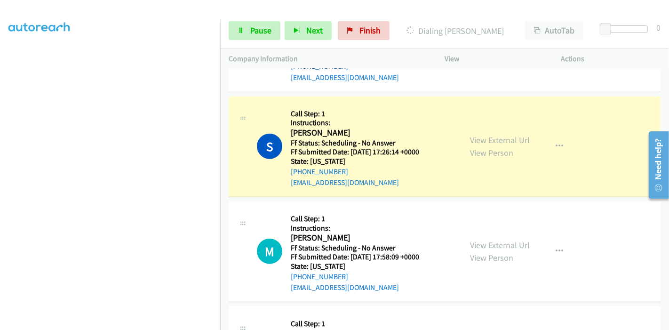
scroll to position [836, 0]
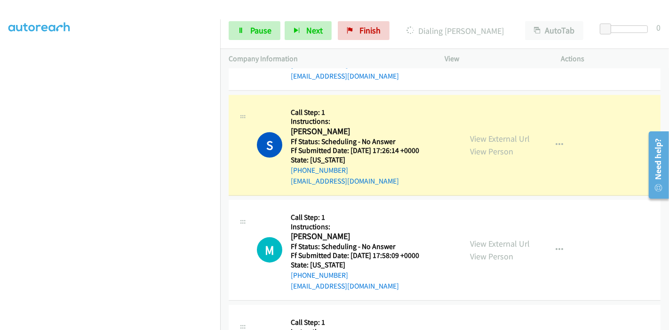
click at [422, 14] on div "Start Calls Pause Next Finish Dialing Sasha Pagano AutoTab AutoTab 0" at bounding box center [444, 31] width 449 height 36
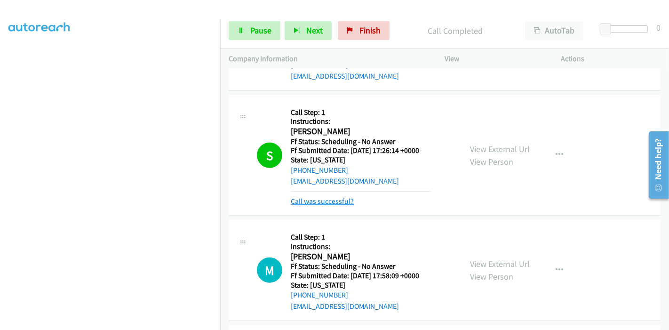
click at [320, 201] on link "Call was successful?" at bounding box center [322, 201] width 63 height 9
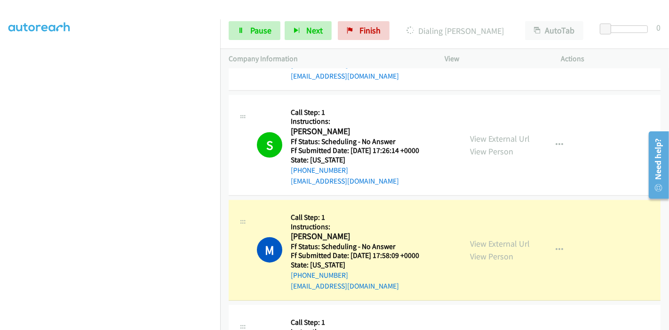
scroll to position [0, 0]
click at [257, 32] on span "Pause" at bounding box center [260, 30] width 21 height 11
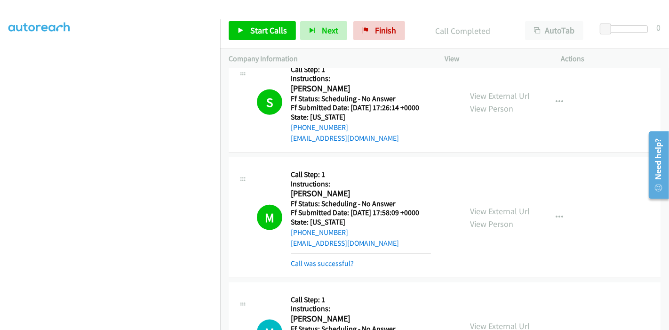
scroll to position [888, 0]
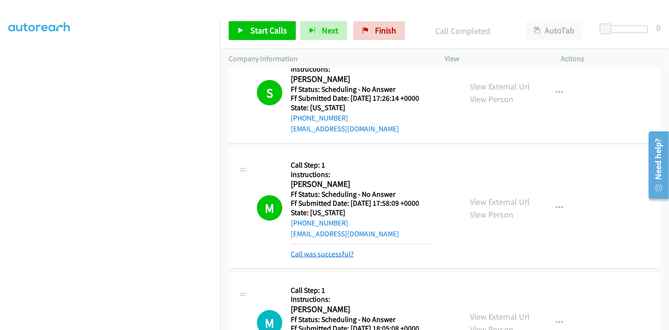
click at [328, 253] on link "Call was successful?" at bounding box center [322, 253] width 63 height 9
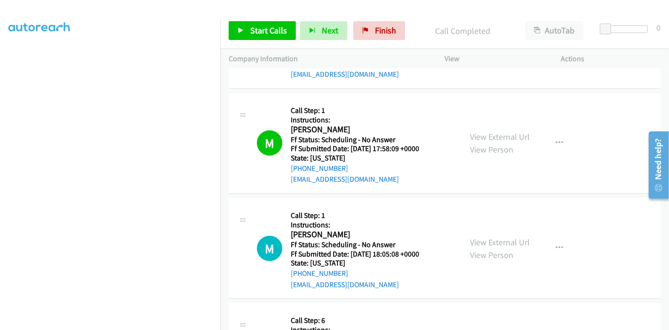
scroll to position [993, 0]
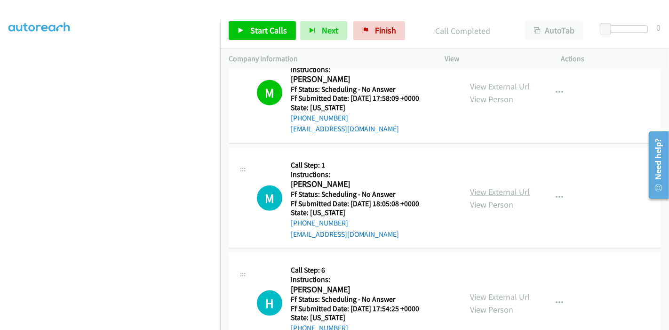
click at [498, 194] on link "View External Url" at bounding box center [500, 191] width 60 height 11
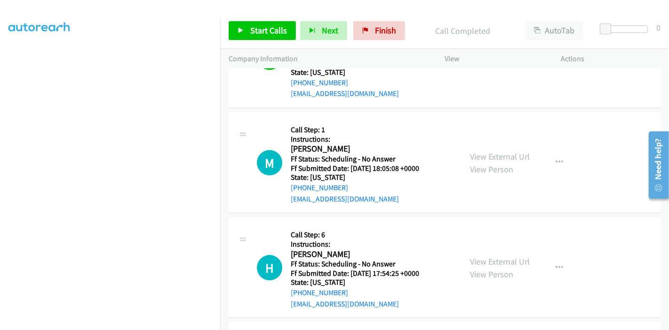
scroll to position [1045, 0]
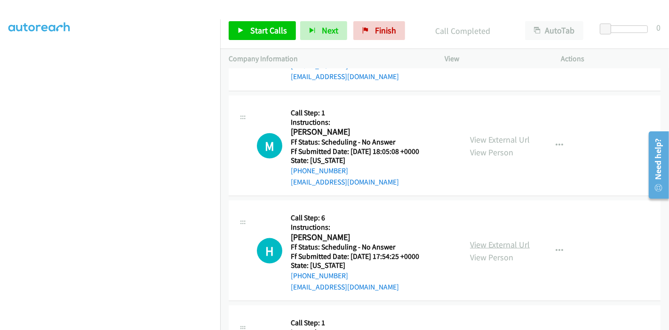
click at [483, 239] on link "View External Url" at bounding box center [500, 244] width 60 height 11
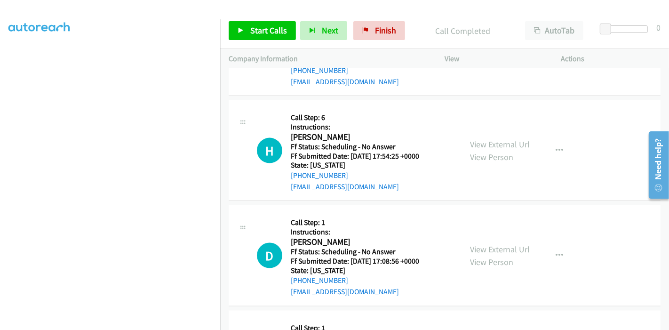
scroll to position [1149, 0]
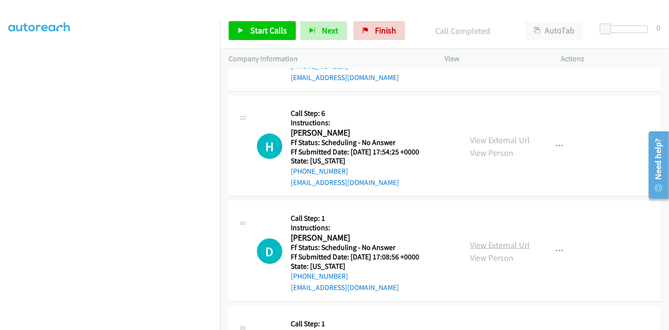
click at [475, 241] on link "View External Url" at bounding box center [500, 244] width 60 height 11
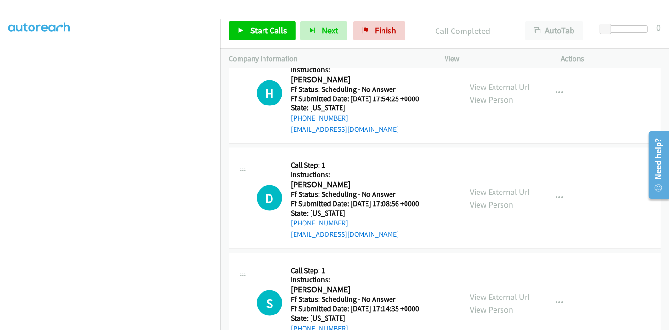
scroll to position [1254, 0]
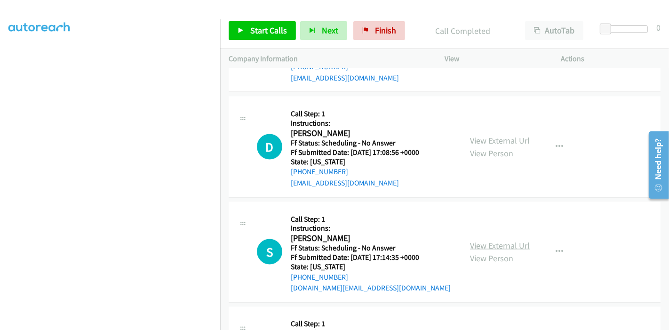
click at [473, 240] on link "View External Url" at bounding box center [500, 245] width 60 height 11
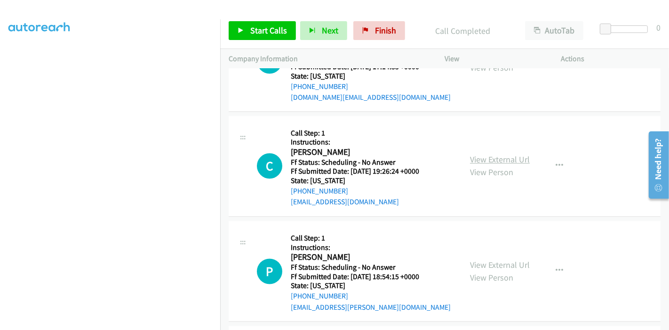
scroll to position [1463, 0]
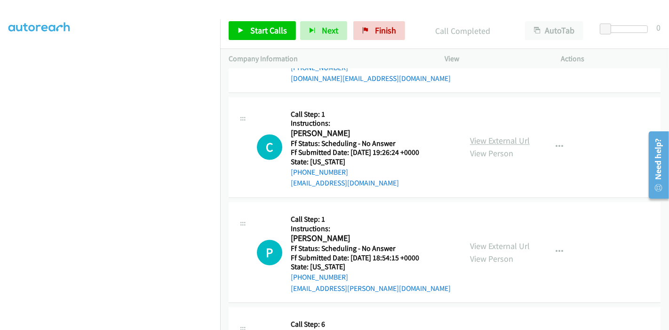
click at [479, 139] on link "View External Url" at bounding box center [500, 140] width 60 height 11
click at [250, 32] on span "Start Calls" at bounding box center [268, 30] width 37 height 11
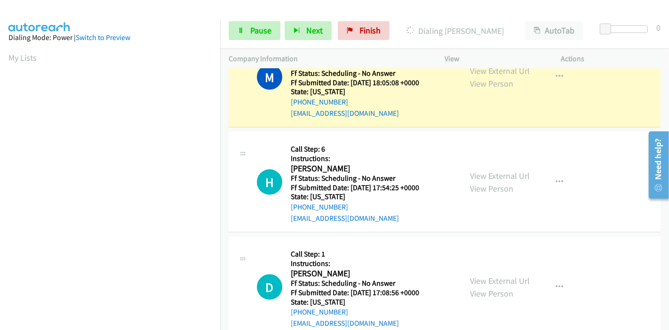
scroll to position [1097, 0]
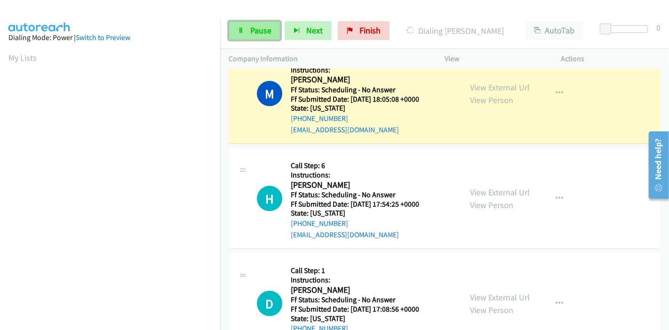
click at [265, 29] on span "Pause" at bounding box center [260, 30] width 21 height 11
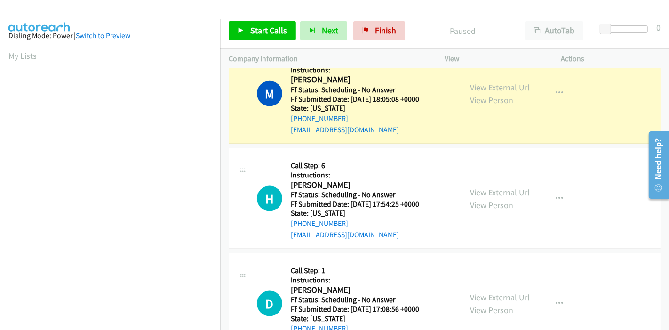
scroll to position [0, 0]
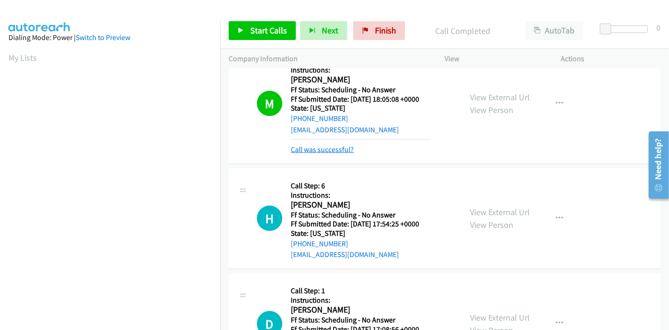
click at [345, 153] on div "M Callback Scheduled Call Step: 1 Instructions: Matt Bashara America/Denver Ff …" at bounding box center [445, 103] width 432 height 121
click at [345, 151] on link "Call was successful?" at bounding box center [322, 149] width 63 height 9
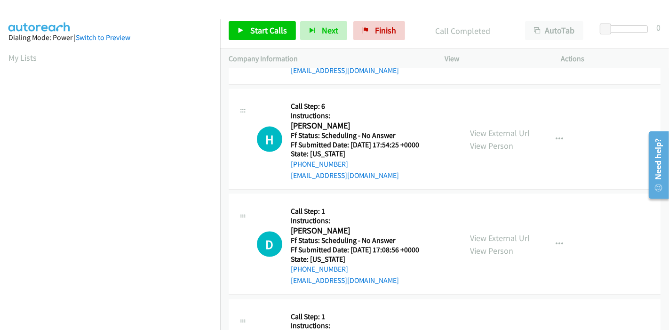
scroll to position [1201, 0]
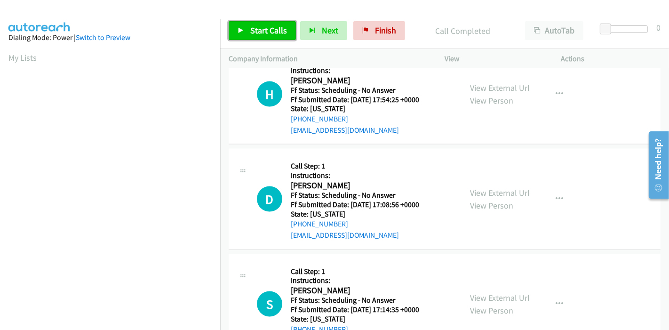
click at [253, 36] on link "Start Calls" at bounding box center [262, 30] width 67 height 19
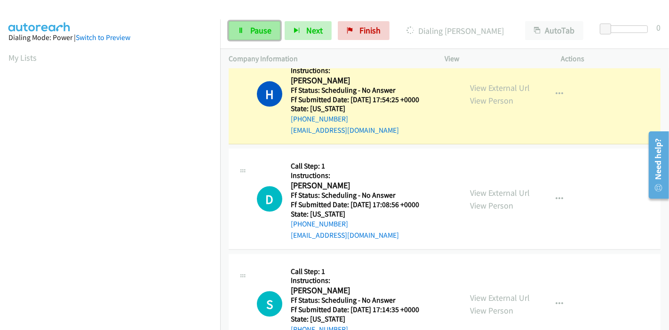
click at [258, 29] on span "Pause" at bounding box center [260, 30] width 21 height 11
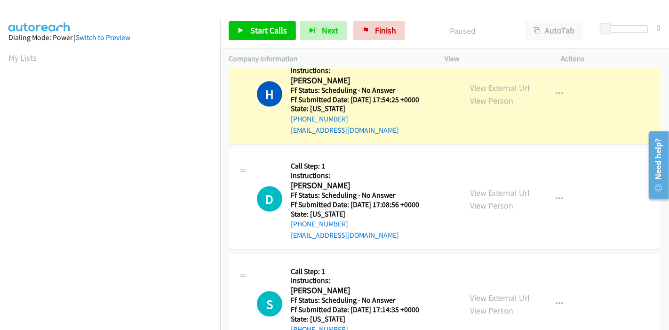
scroll to position [198, 0]
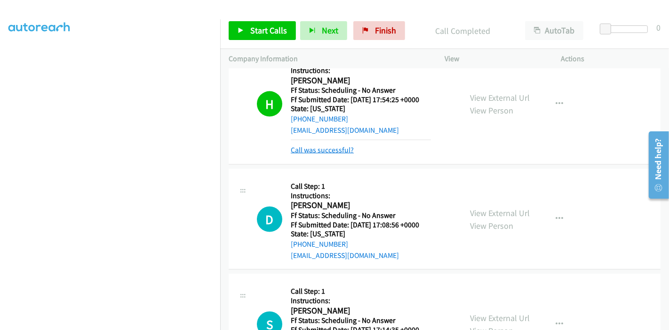
click at [321, 148] on link "Call was successful?" at bounding box center [322, 149] width 63 height 9
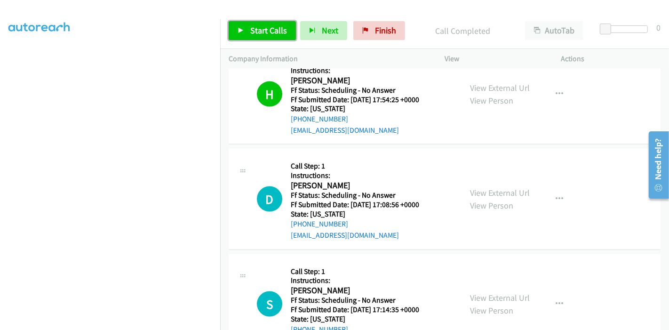
click at [239, 32] on icon at bounding box center [240, 31] width 7 height 7
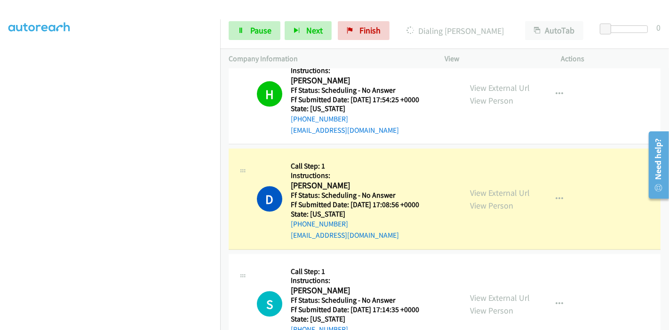
scroll to position [1306, 0]
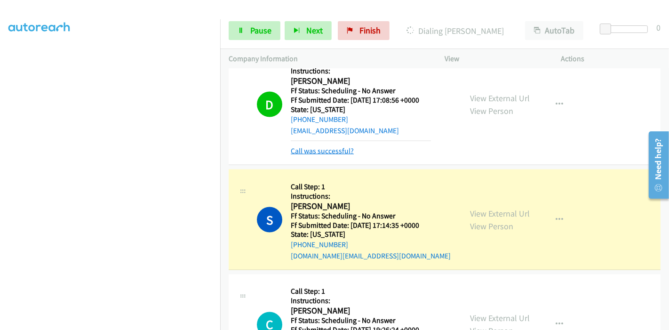
click at [325, 148] on link "Call was successful?" at bounding box center [322, 150] width 63 height 9
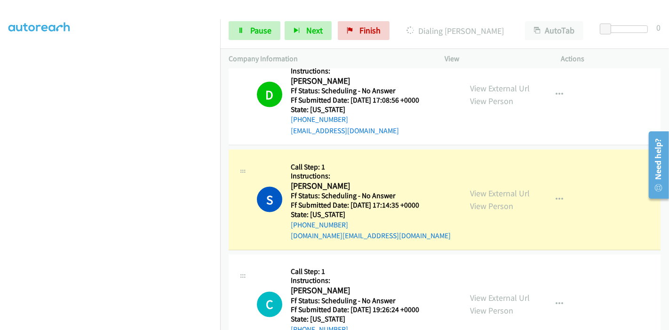
scroll to position [1358, 0]
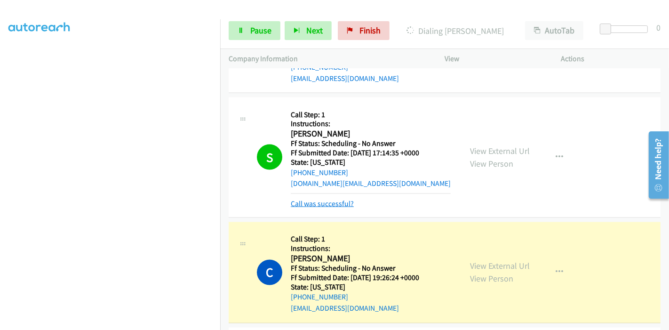
click at [294, 200] on link "Call was successful?" at bounding box center [322, 203] width 63 height 9
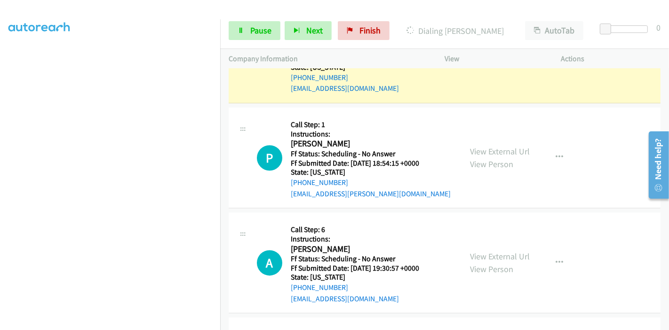
scroll to position [1567, 0]
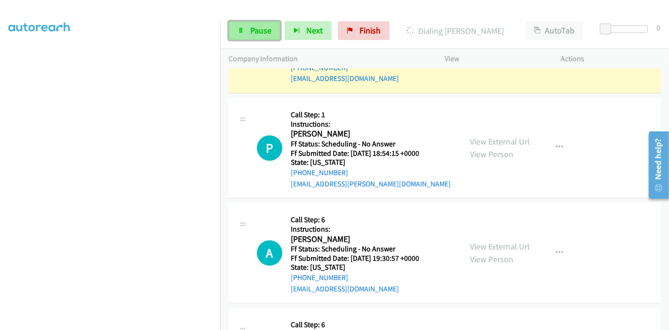
click at [262, 32] on span "Pause" at bounding box center [260, 30] width 21 height 11
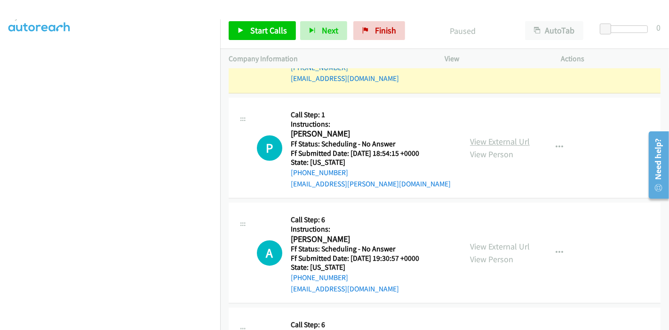
click at [501, 137] on link "View External Url" at bounding box center [500, 141] width 60 height 11
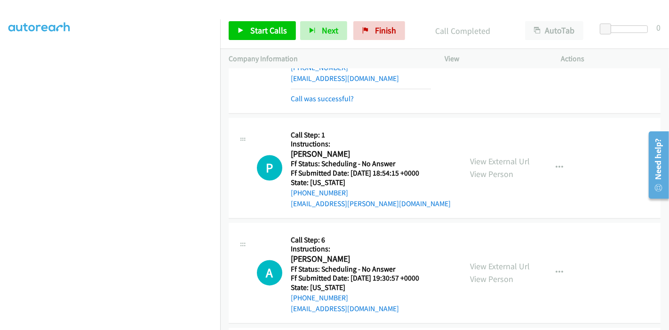
scroll to position [1411, 0]
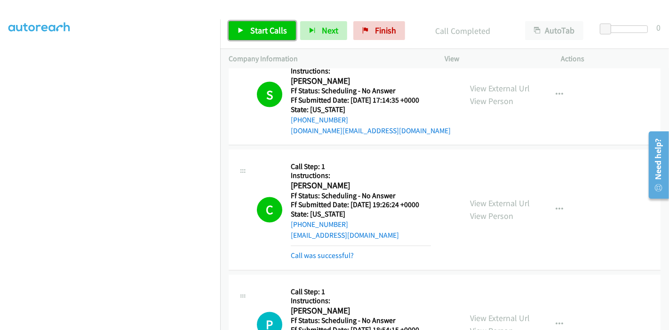
click at [268, 29] on span "Start Calls" at bounding box center [268, 30] width 37 height 11
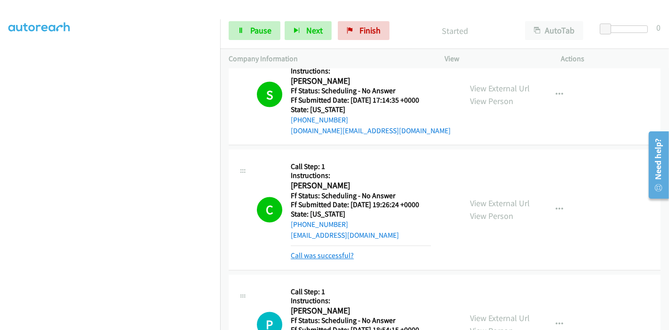
click at [331, 257] on link "Call was successful?" at bounding box center [322, 255] width 63 height 9
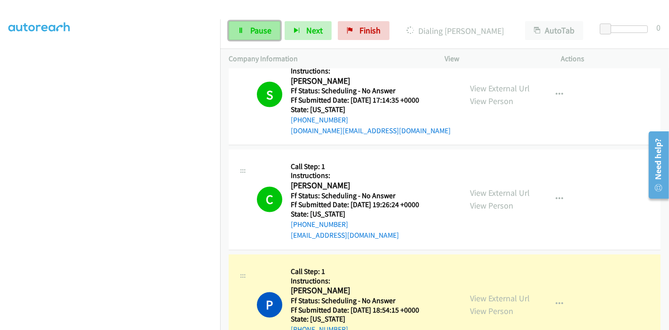
click at [238, 35] on link "Pause" at bounding box center [255, 30] width 52 height 19
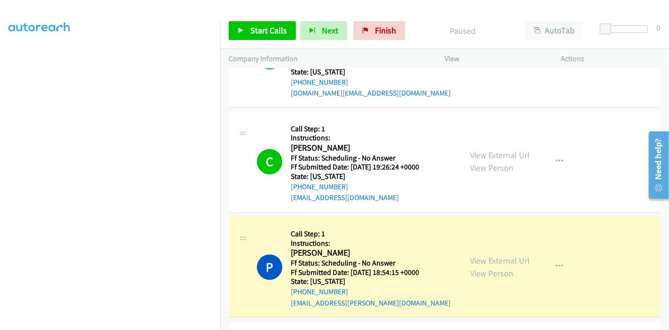
scroll to position [1515, 0]
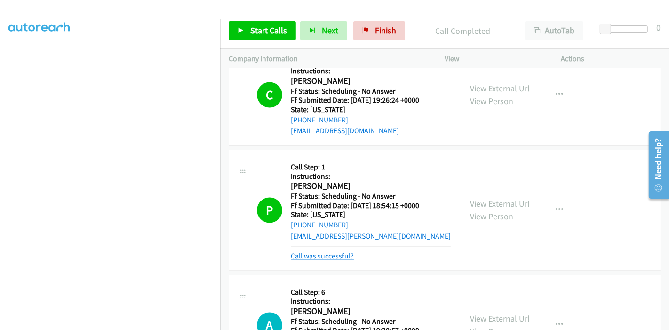
click at [316, 252] on link "Call was successful?" at bounding box center [322, 256] width 63 height 9
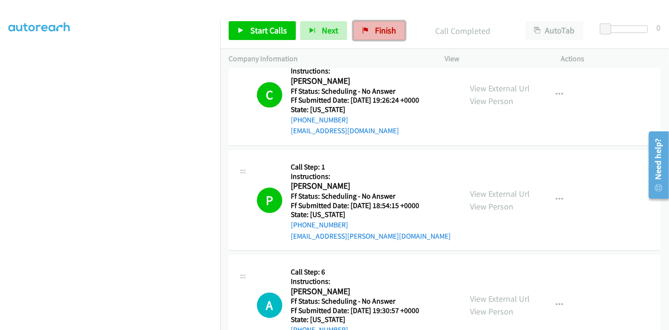
click at [379, 32] on span "Finish" at bounding box center [385, 30] width 21 height 11
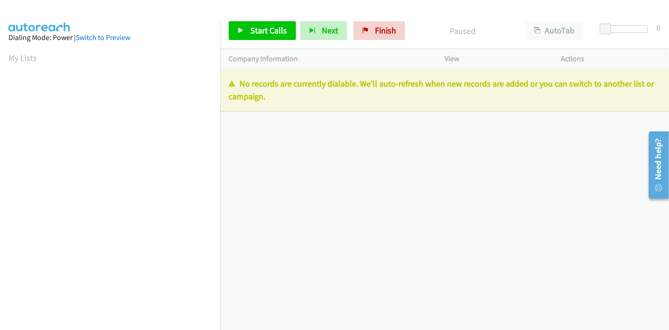
click at [377, 43] on div "Start Calls Pause Next Finish Paused AutoTab AutoTab 0" at bounding box center [444, 31] width 449 height 36
click at [377, 38] on link "Finish" at bounding box center [379, 30] width 52 height 19
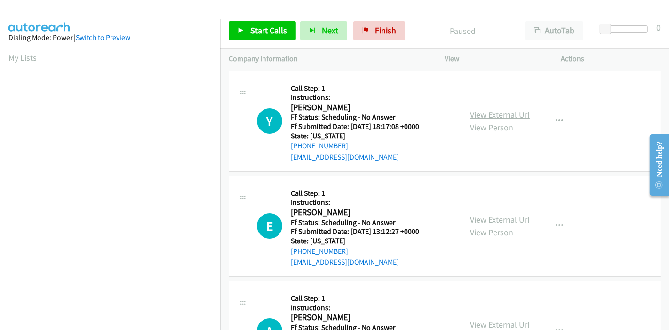
click at [517, 116] on link "View External Url" at bounding box center [500, 114] width 60 height 11
click at [494, 221] on link "View External Url" at bounding box center [500, 219] width 60 height 11
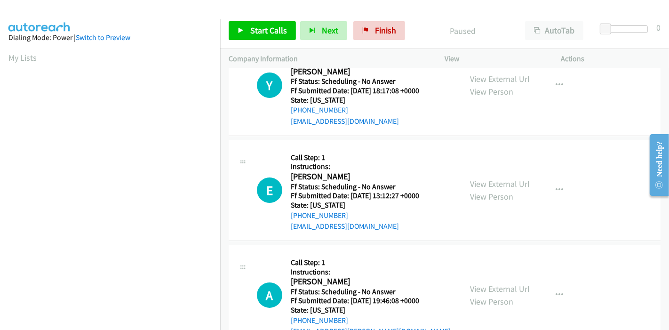
scroll to position [52, 0]
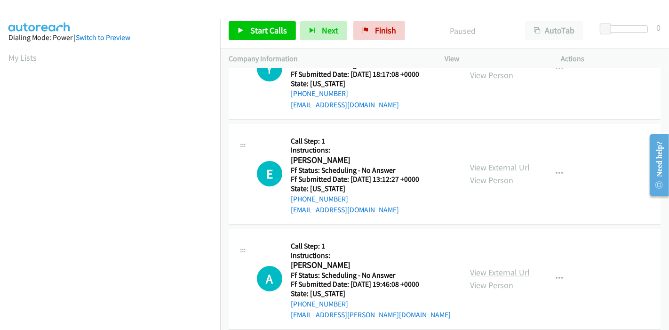
click at [490, 272] on link "View External Url" at bounding box center [500, 272] width 60 height 11
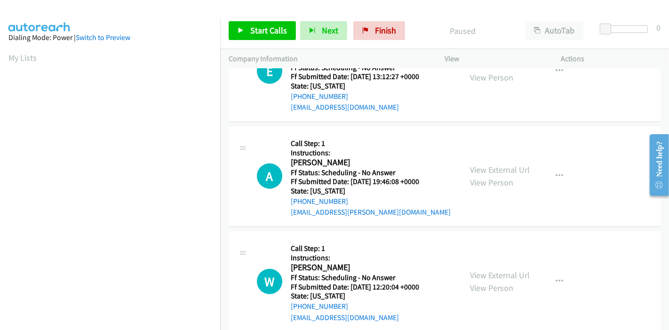
scroll to position [209, 0]
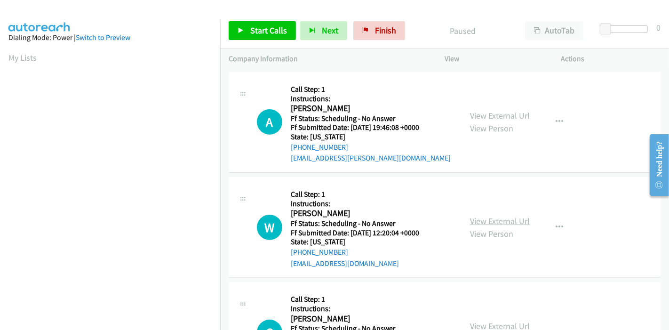
click at [496, 220] on link "View External Url" at bounding box center [500, 220] width 60 height 11
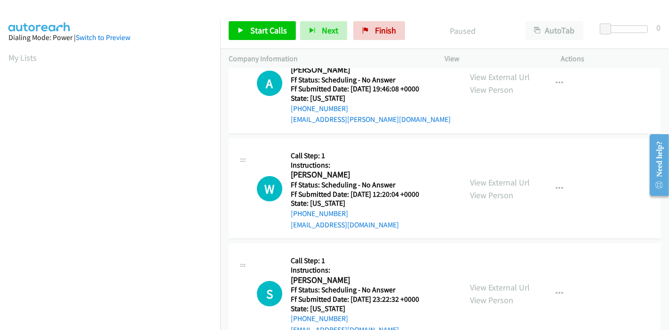
scroll to position [261, 0]
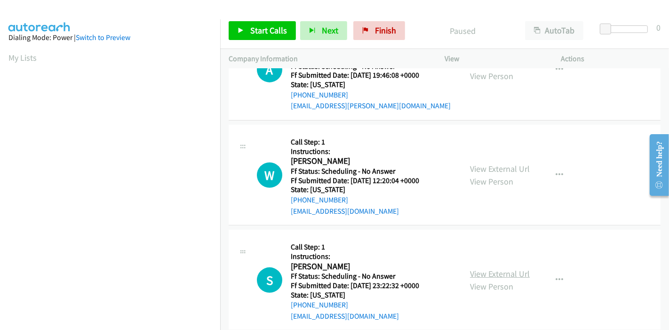
click at [496, 275] on link "View External Url" at bounding box center [500, 273] width 60 height 11
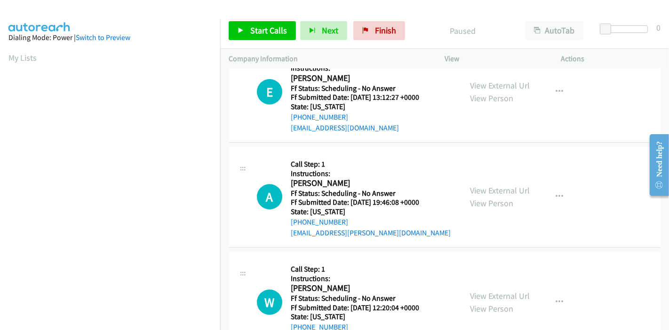
scroll to position [0, 0]
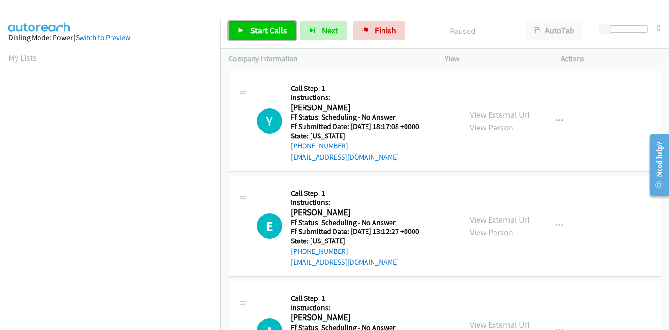
click at [249, 30] on link "Start Calls" at bounding box center [262, 30] width 67 height 19
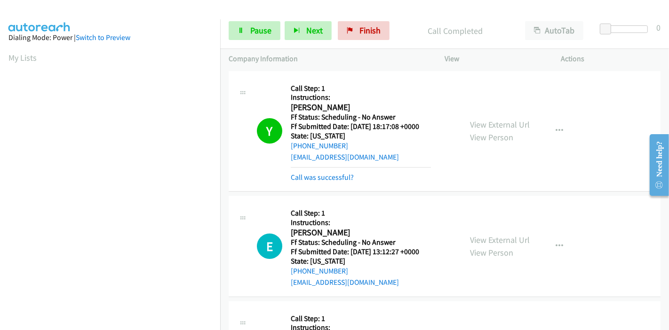
scroll to position [198, 0]
click at [318, 181] on link "Call was successful?" at bounding box center [322, 177] width 63 height 9
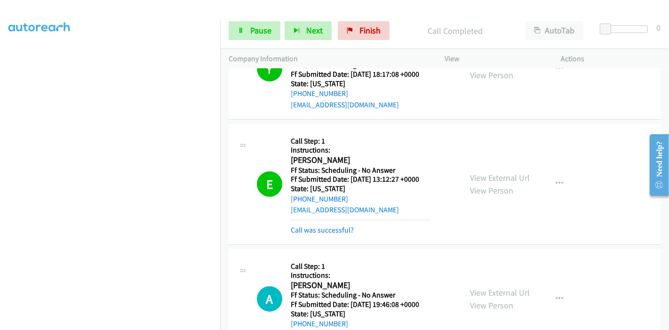
scroll to position [209, 0]
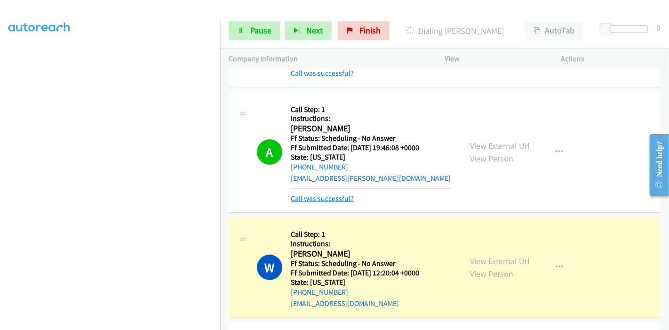
click at [323, 194] on link "Call was successful?" at bounding box center [322, 198] width 63 height 9
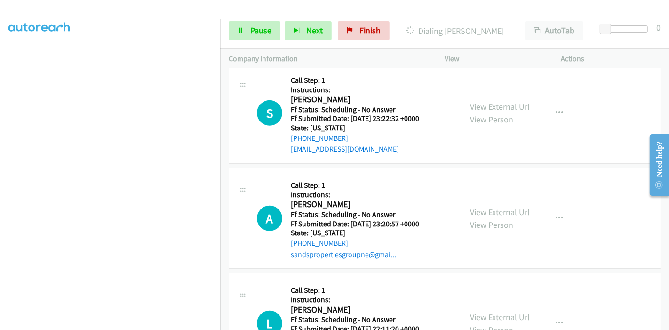
scroll to position [470, 0]
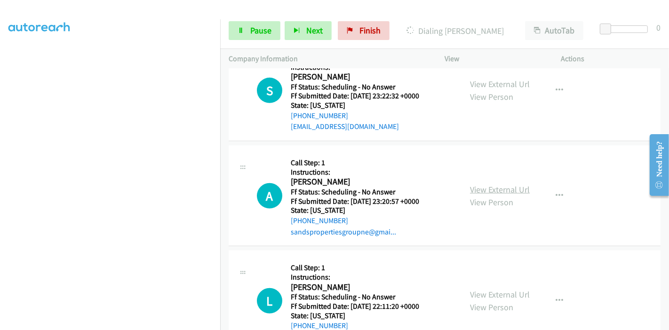
click at [489, 184] on link "View External Url" at bounding box center [500, 189] width 60 height 11
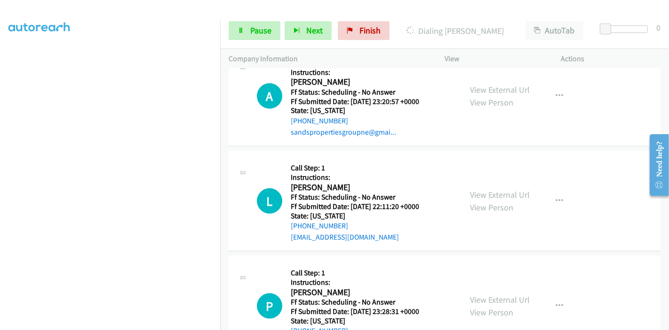
scroll to position [594, 0]
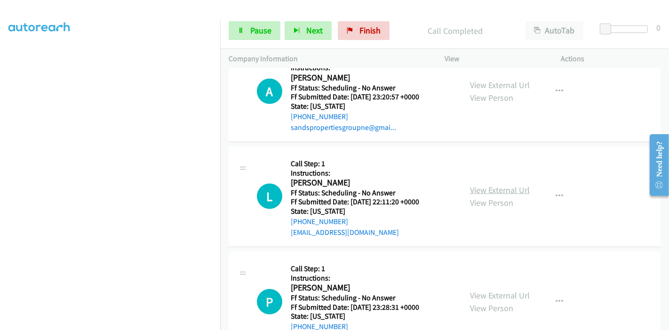
click at [478, 190] on link "View External Url" at bounding box center [500, 189] width 60 height 11
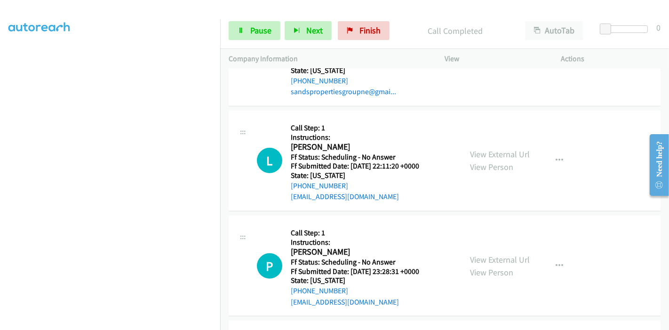
scroll to position [647, 0]
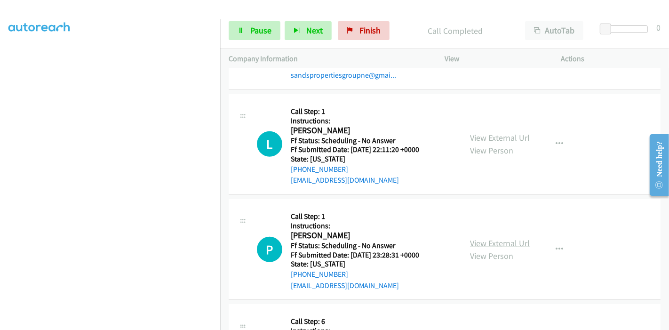
click at [470, 237] on link "View External Url" at bounding box center [500, 242] width 60 height 11
click at [484, 241] on link "View External Url" at bounding box center [500, 243] width 60 height 11
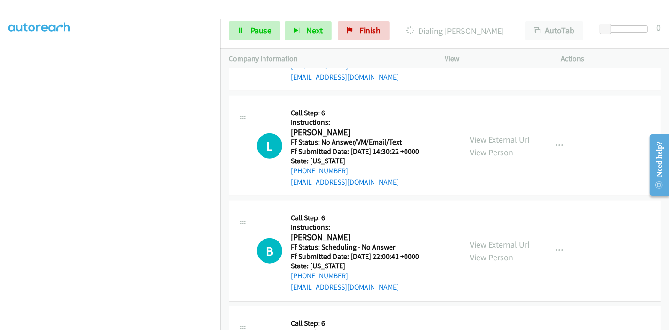
scroll to position [856, 0]
click at [485, 244] on link "View External Url" at bounding box center [500, 243] width 60 height 11
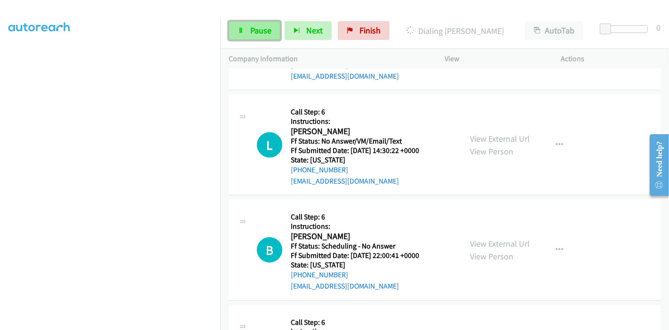
click at [257, 29] on span "Pause" at bounding box center [260, 30] width 21 height 11
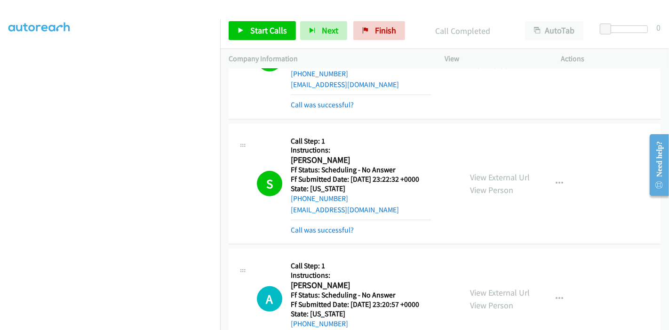
scroll to position [458, 0]
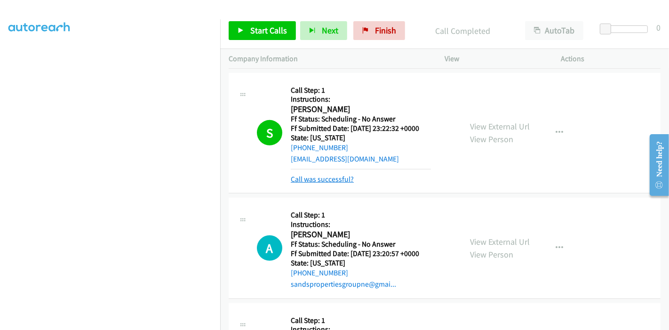
click at [334, 182] on link "Call was successful?" at bounding box center [322, 178] width 63 height 9
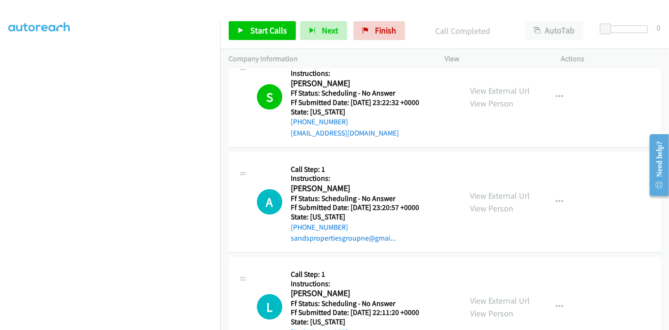
scroll to position [562, 0]
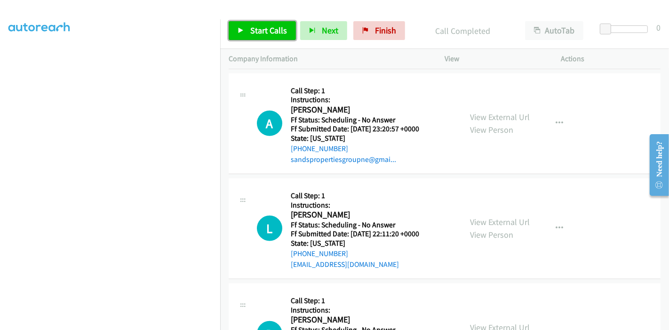
click at [259, 32] on span "Start Calls" at bounding box center [268, 30] width 37 height 11
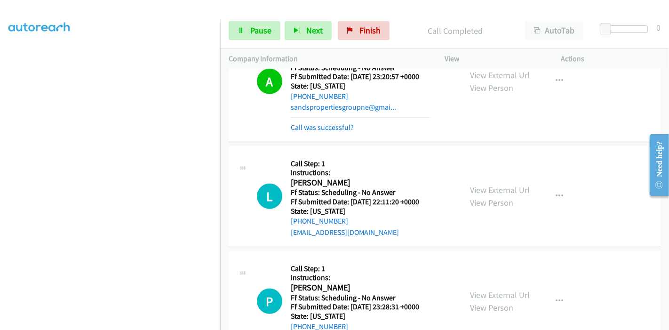
scroll to position [624, 0]
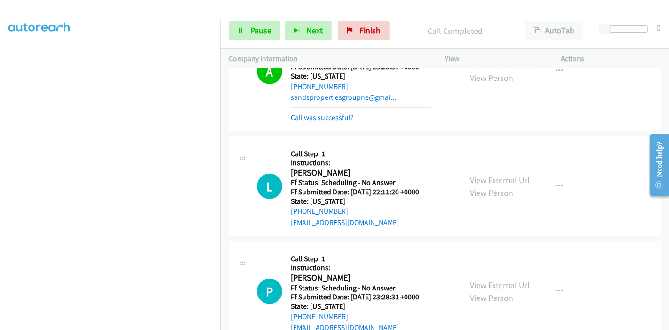
click at [317, 121] on div "A Callback Scheduled Call Step: 1 Instructions: [PERSON_NAME] America/[GEOGRAPH…" at bounding box center [445, 71] width 432 height 121
click at [317, 120] on link "Call was successful?" at bounding box center [322, 117] width 63 height 9
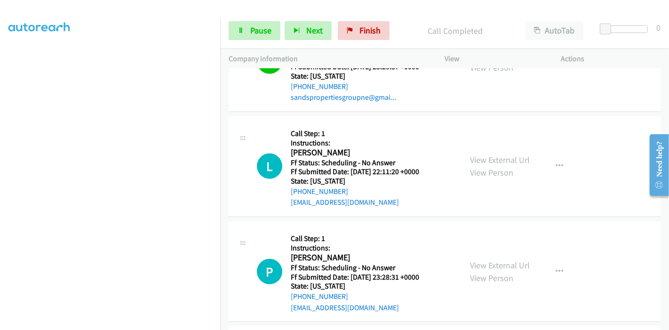
scroll to position [615, 0]
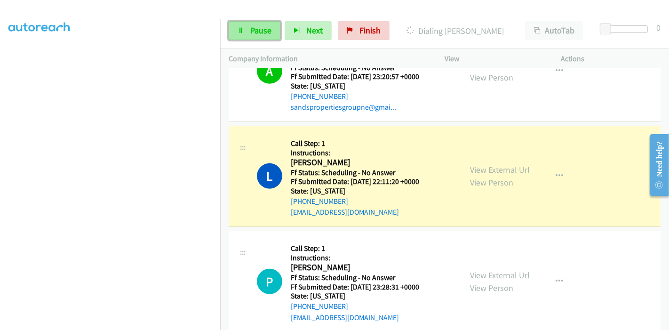
click at [263, 29] on span "Pause" at bounding box center [260, 30] width 21 height 11
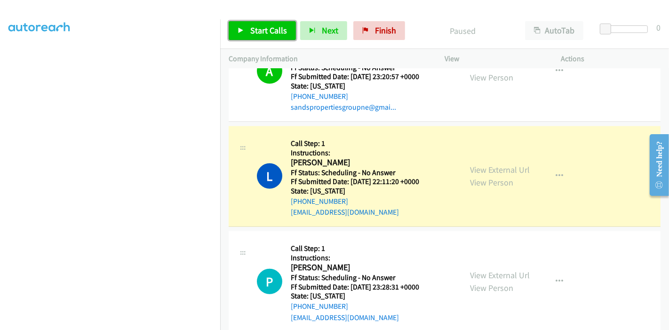
click at [244, 31] on link "Start Calls" at bounding box center [262, 30] width 67 height 19
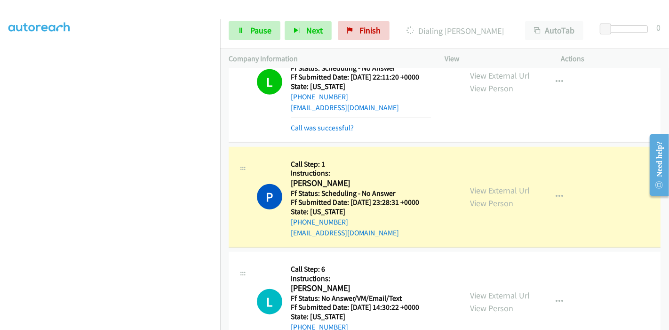
scroll to position [729, 0]
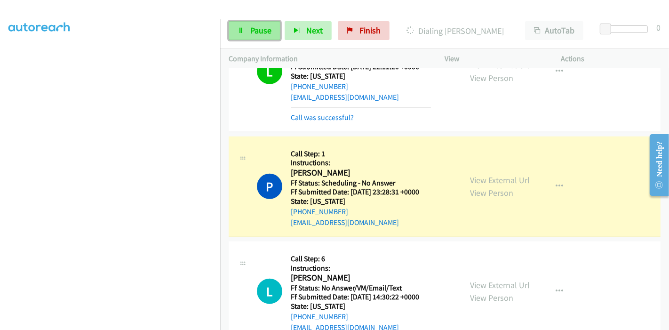
click at [245, 27] on link "Pause" at bounding box center [255, 30] width 52 height 19
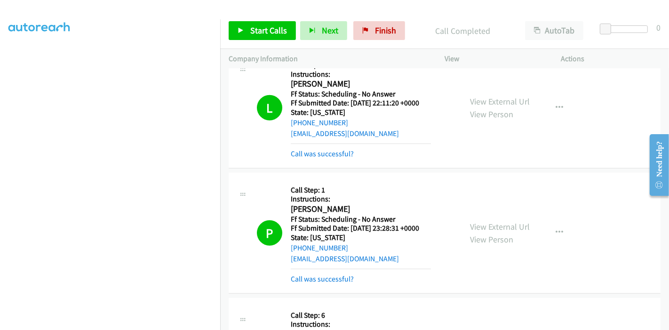
scroll to position [677, 0]
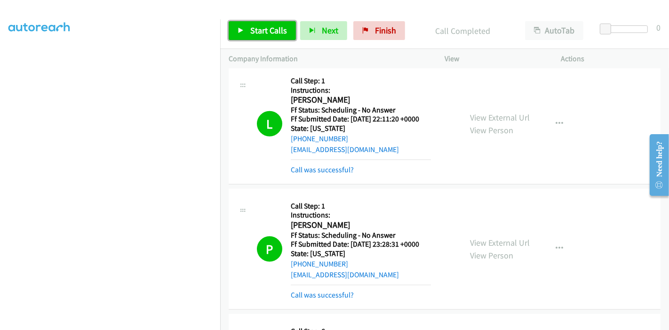
click at [256, 36] on link "Start Calls" at bounding box center [262, 30] width 67 height 19
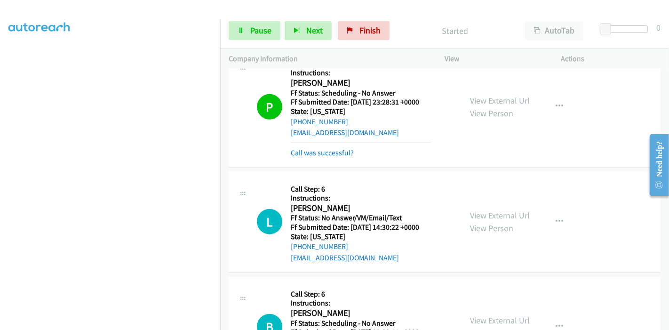
scroll to position [834, 0]
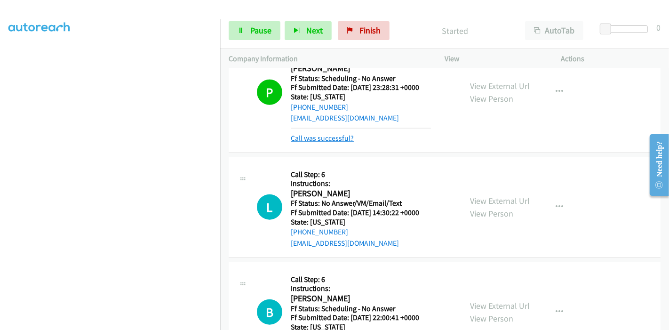
click at [346, 137] on link "Call was successful?" at bounding box center [322, 138] width 63 height 9
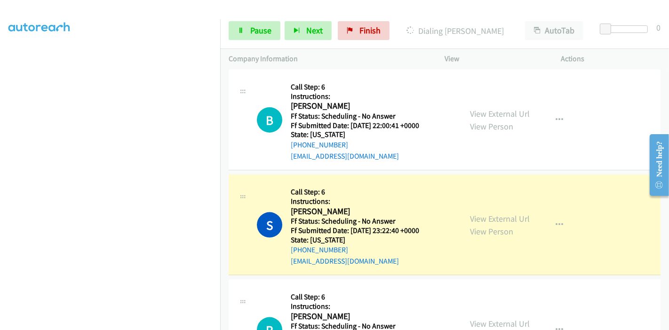
scroll to position [1033, 0]
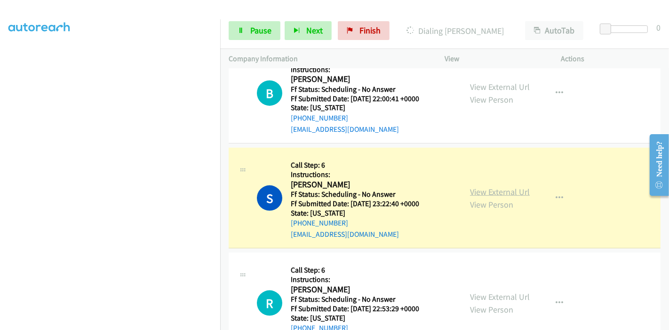
click at [491, 191] on link "View External Url" at bounding box center [500, 191] width 60 height 11
click at [472, 292] on link "View External Url" at bounding box center [500, 296] width 60 height 11
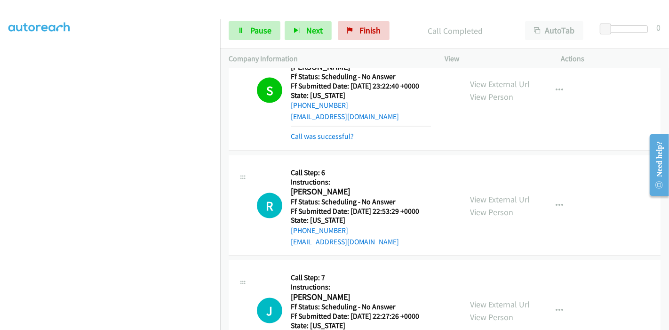
scroll to position [1189, 0]
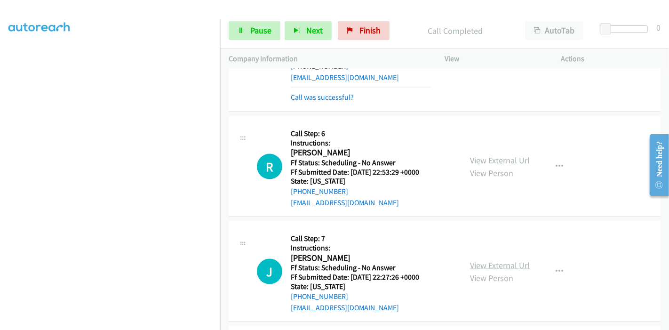
click at [492, 260] on link "View External Url" at bounding box center [500, 265] width 60 height 11
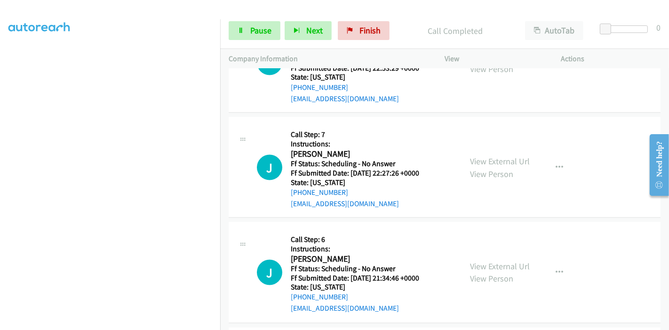
scroll to position [1294, 0]
click at [482, 261] on link "View External Url" at bounding box center [500, 265] width 60 height 11
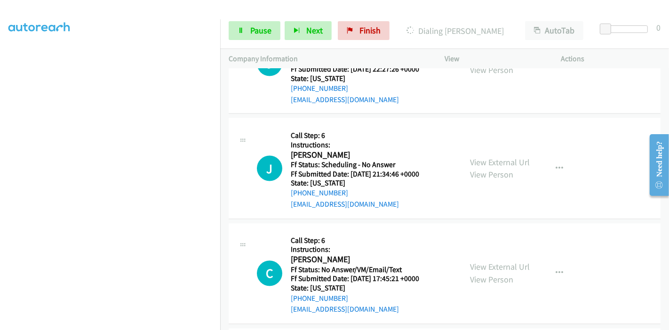
scroll to position [1398, 0]
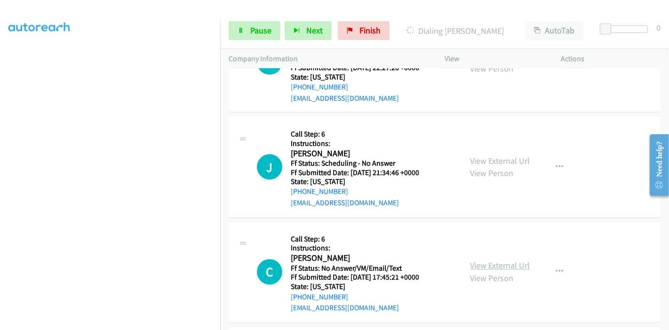
click at [488, 260] on link "View External Url" at bounding box center [500, 265] width 60 height 11
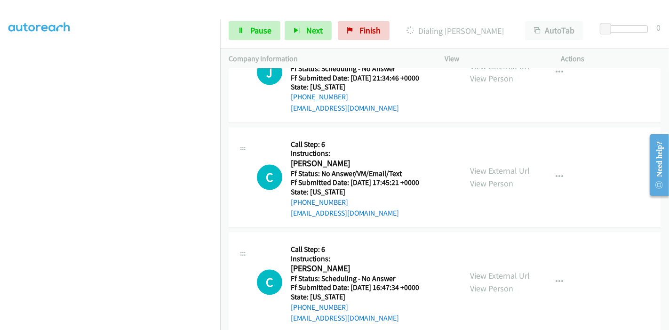
scroll to position [1503, 0]
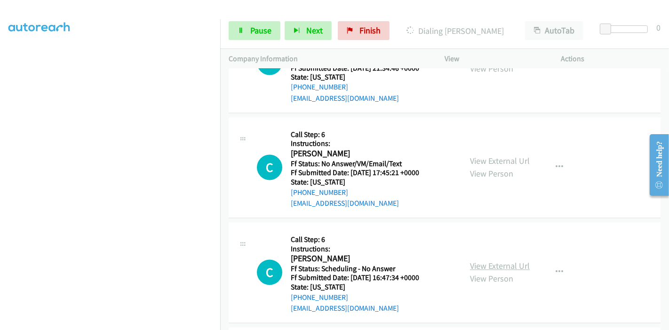
click at [477, 265] on link "View External Url" at bounding box center [500, 265] width 60 height 11
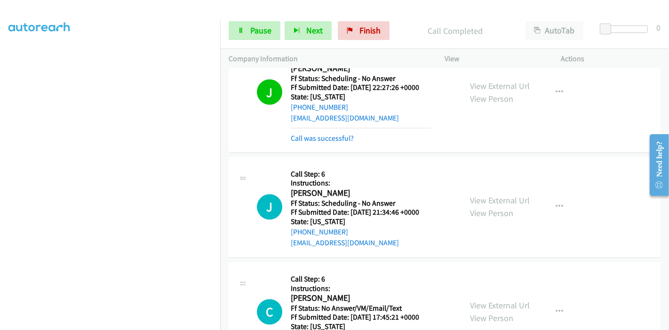
scroll to position [1408, 0]
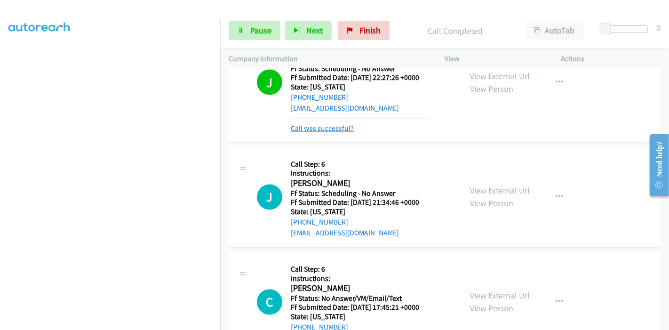
click at [311, 124] on link "Call was successful?" at bounding box center [322, 128] width 63 height 9
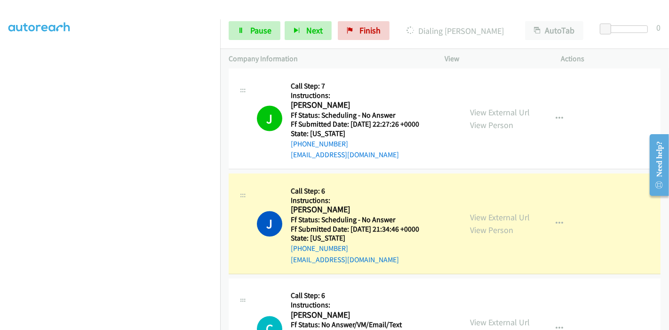
scroll to position [1398, 0]
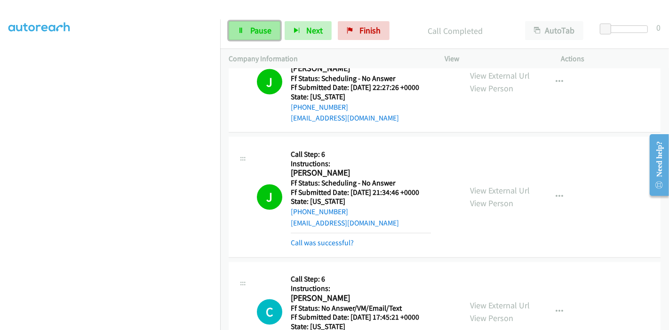
click at [244, 32] on link "Pause" at bounding box center [255, 30] width 52 height 19
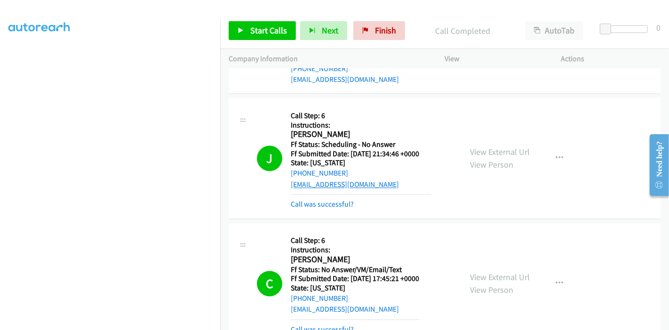
scroll to position [1451, 0]
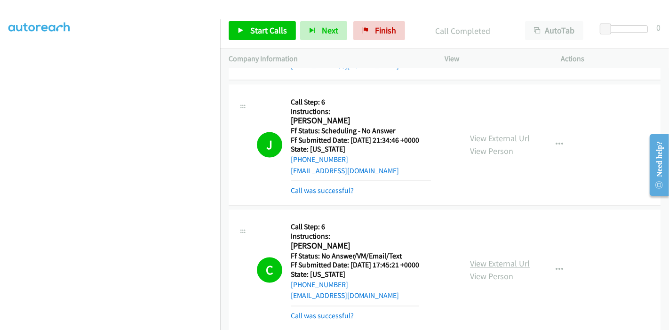
click at [484, 259] on link "View External Url" at bounding box center [500, 263] width 60 height 11
click at [322, 186] on link "Call was successful?" at bounding box center [322, 190] width 63 height 9
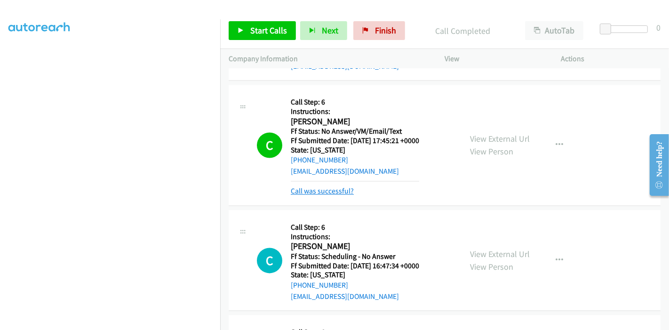
click at [340, 192] on link "Call was successful?" at bounding box center [322, 191] width 63 height 9
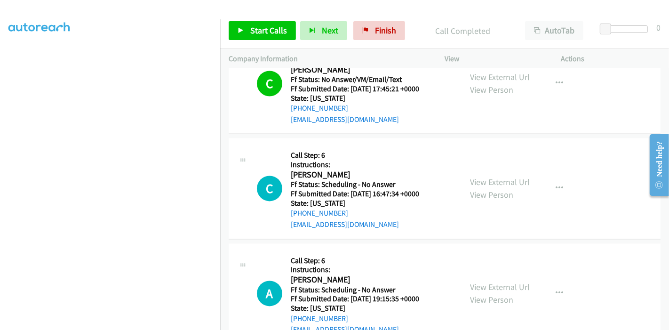
scroll to position [1659, 0]
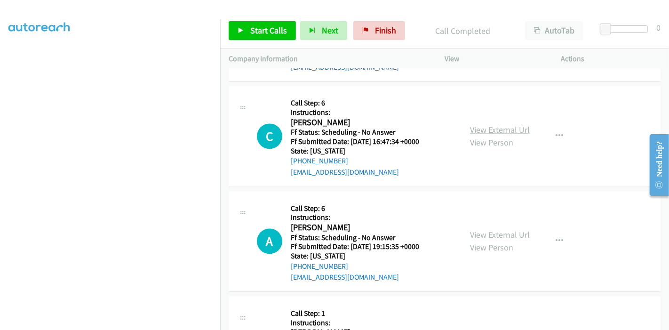
click at [478, 129] on link "View External Url" at bounding box center [500, 129] width 60 height 11
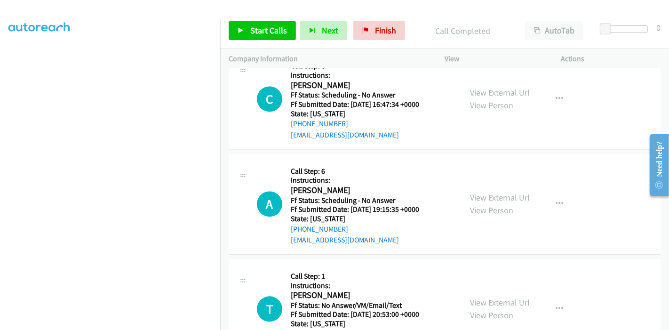
scroll to position [1712, 0]
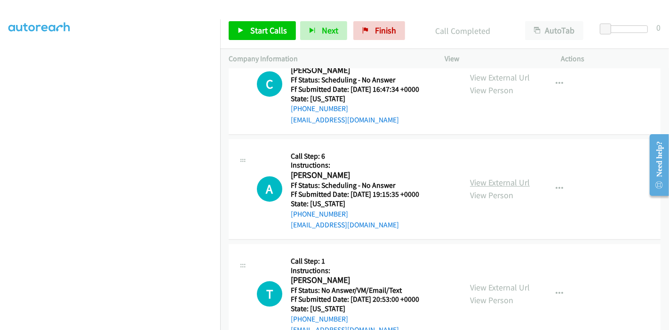
click at [496, 179] on link "View External Url" at bounding box center [500, 182] width 60 height 11
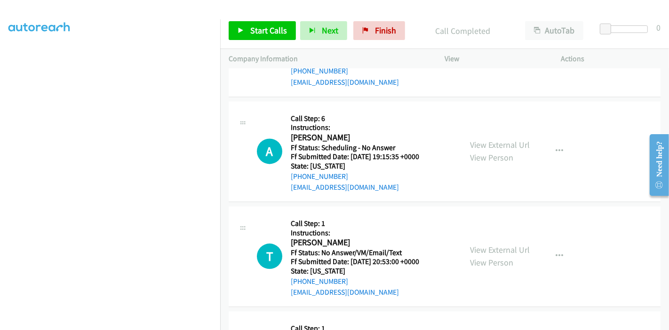
scroll to position [1764, 0]
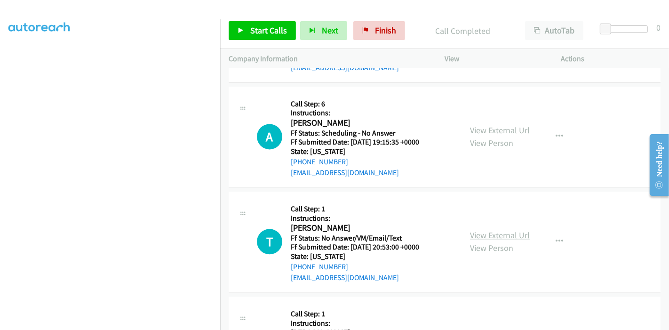
click at [490, 229] on link "View External Url" at bounding box center [500, 234] width 60 height 11
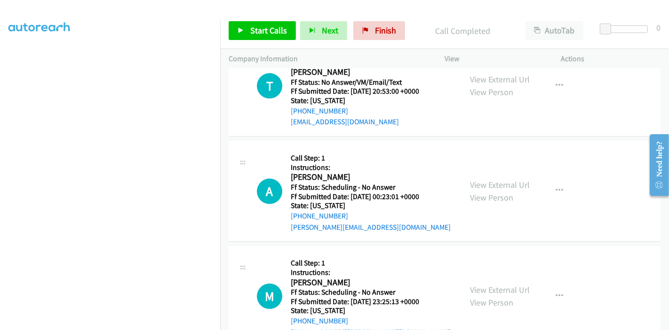
scroll to position [1921, 0]
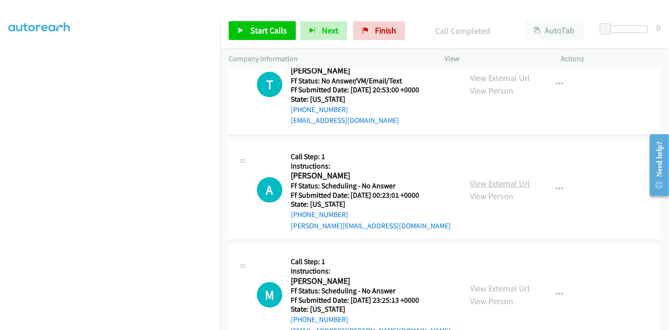
click at [491, 179] on link "View External Url" at bounding box center [500, 183] width 60 height 11
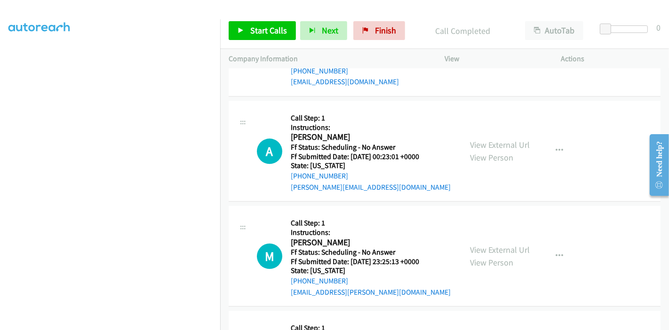
scroll to position [2025, 0]
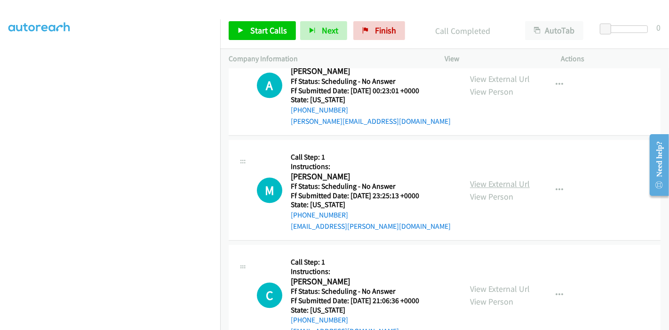
click at [470, 178] on link "View External Url" at bounding box center [500, 183] width 60 height 11
click at [243, 28] on icon at bounding box center [240, 31] width 7 height 7
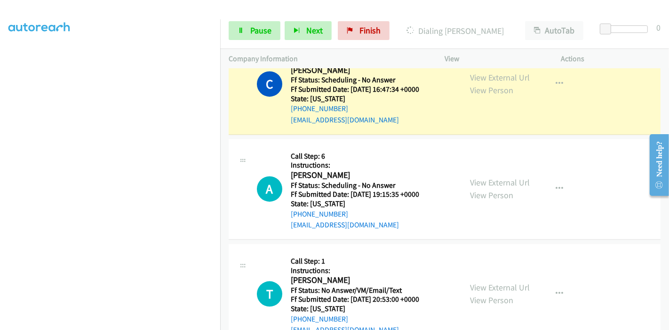
scroll to position [1659, 0]
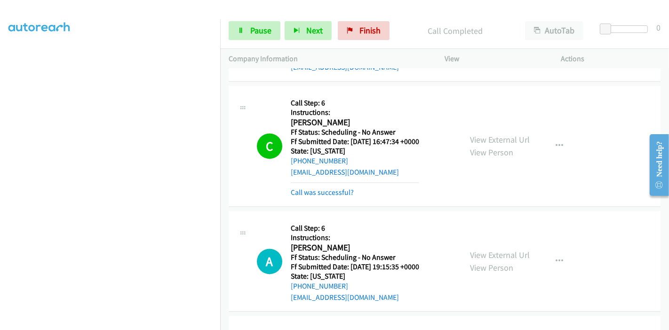
click at [331, 195] on div "C Callback Scheduled Call Step: 6 Instructions: [PERSON_NAME] America/New_York …" at bounding box center [445, 146] width 432 height 121
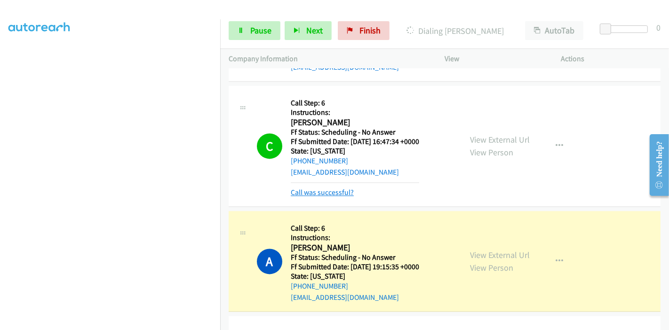
click at [331, 189] on link "Call was successful?" at bounding box center [322, 192] width 63 height 9
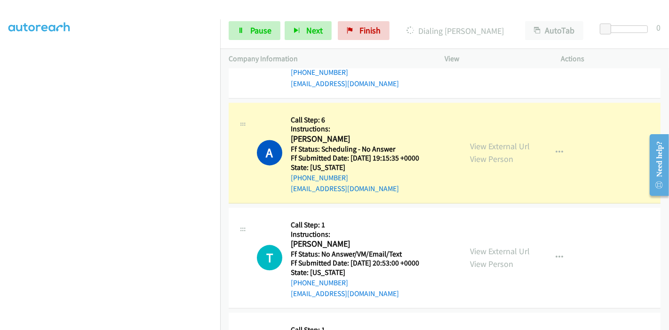
scroll to position [1764, 0]
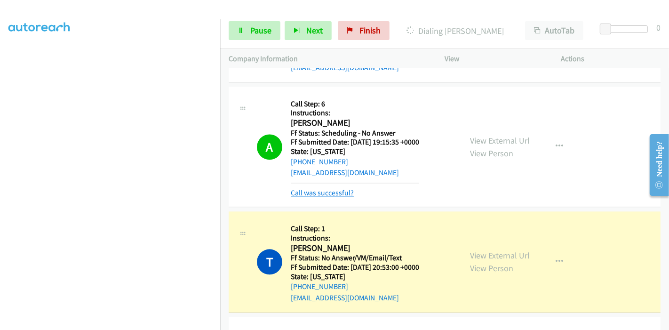
click at [332, 192] on link "Call was successful?" at bounding box center [322, 192] width 63 height 9
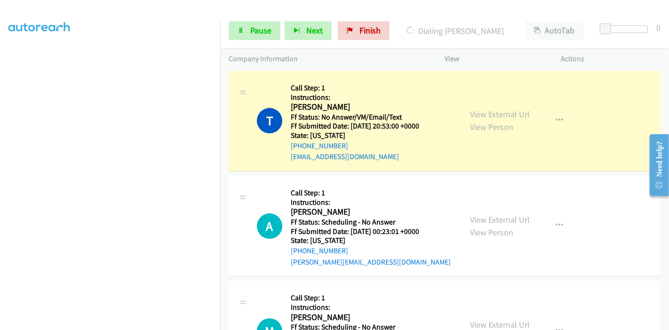
scroll to position [1869, 0]
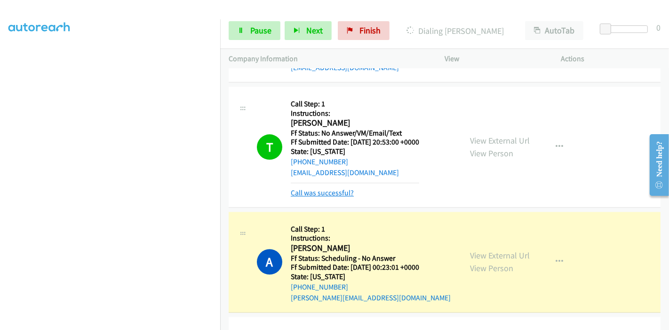
click at [330, 193] on link "Call was successful?" at bounding box center [322, 192] width 63 height 9
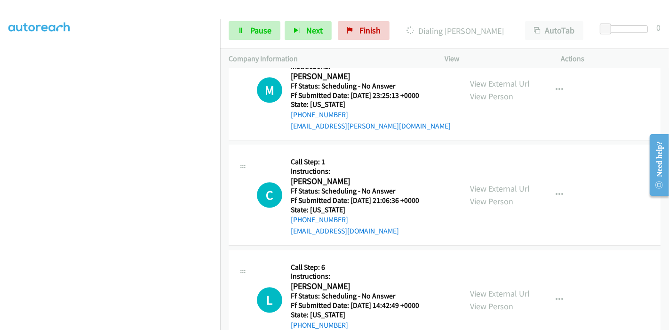
scroll to position [2130, 0]
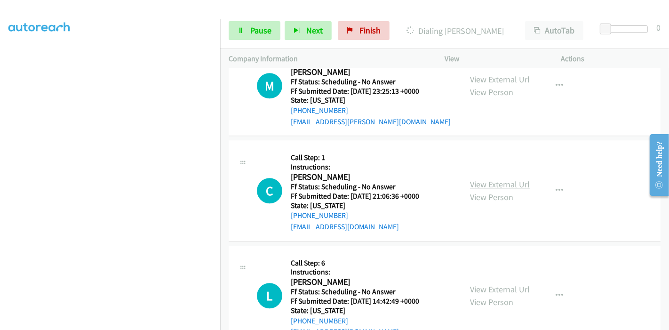
click at [483, 179] on link "View External Url" at bounding box center [500, 184] width 60 height 11
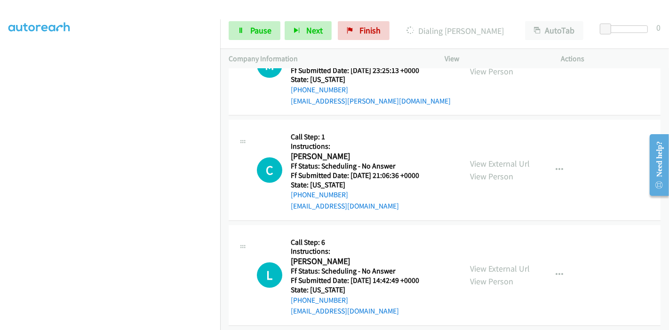
scroll to position [2182, 0]
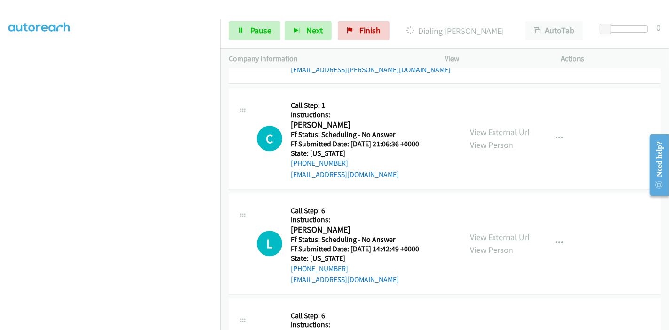
click at [481, 235] on link "View External Url" at bounding box center [500, 236] width 60 height 11
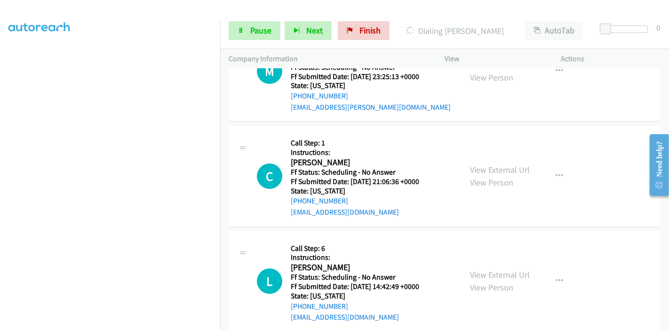
scroll to position [1973, 0]
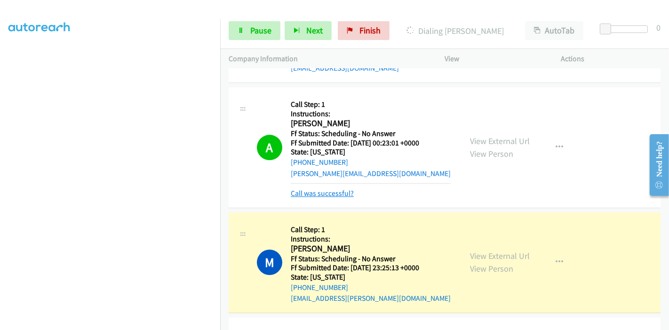
click at [298, 191] on link "Call was successful?" at bounding box center [322, 193] width 63 height 9
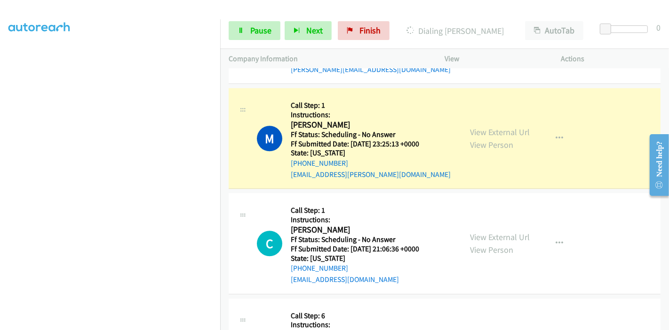
scroll to position [2077, 0]
click at [257, 32] on span "Pause" at bounding box center [260, 30] width 21 height 11
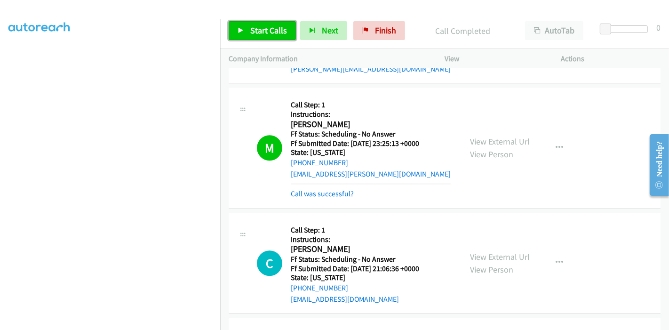
click at [263, 31] on span "Start Calls" at bounding box center [268, 30] width 37 height 11
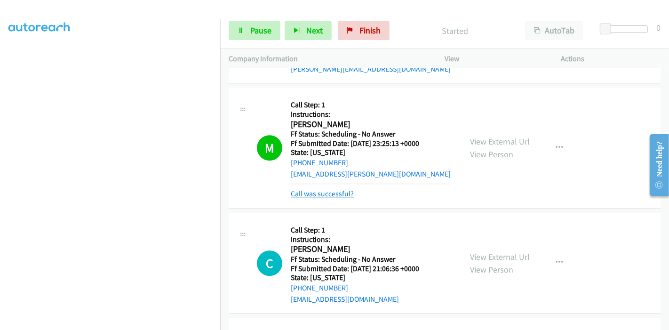
click at [315, 190] on link "Call was successful?" at bounding box center [322, 193] width 63 height 9
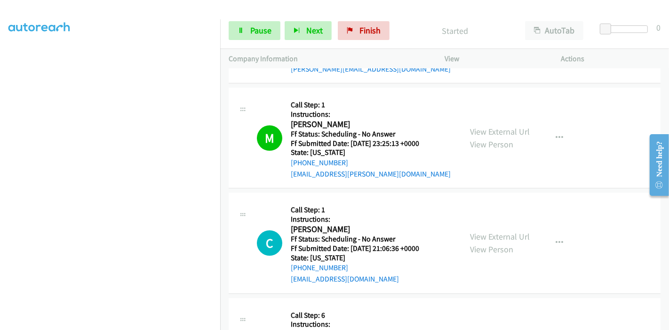
scroll to position [2130, 0]
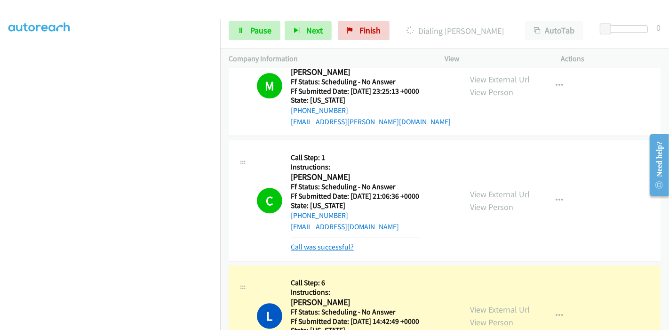
click at [322, 242] on link "Call was successful?" at bounding box center [322, 246] width 63 height 9
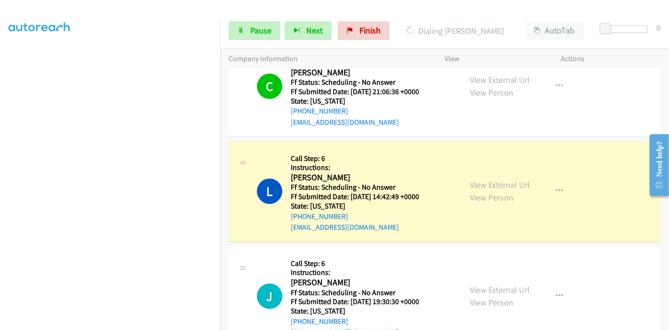
scroll to position [2234, 0]
click at [250, 35] on span "Pause" at bounding box center [260, 30] width 21 height 11
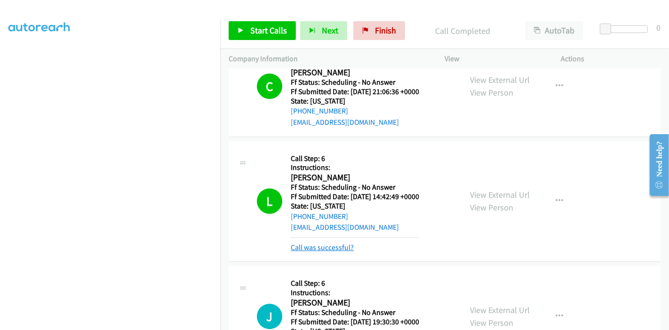
click at [337, 246] on link "Call was successful?" at bounding box center [322, 247] width 63 height 9
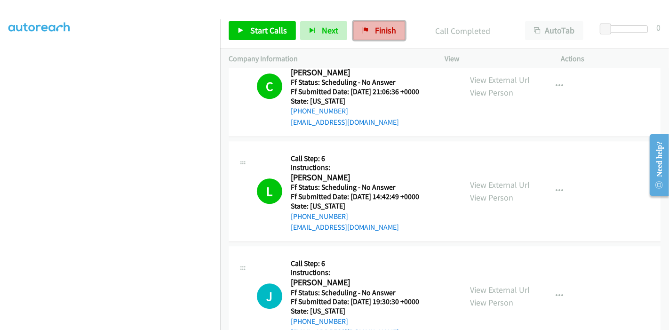
click at [391, 33] on span "Finish" at bounding box center [385, 30] width 21 height 11
